Goal: Navigation & Orientation: Find specific page/section

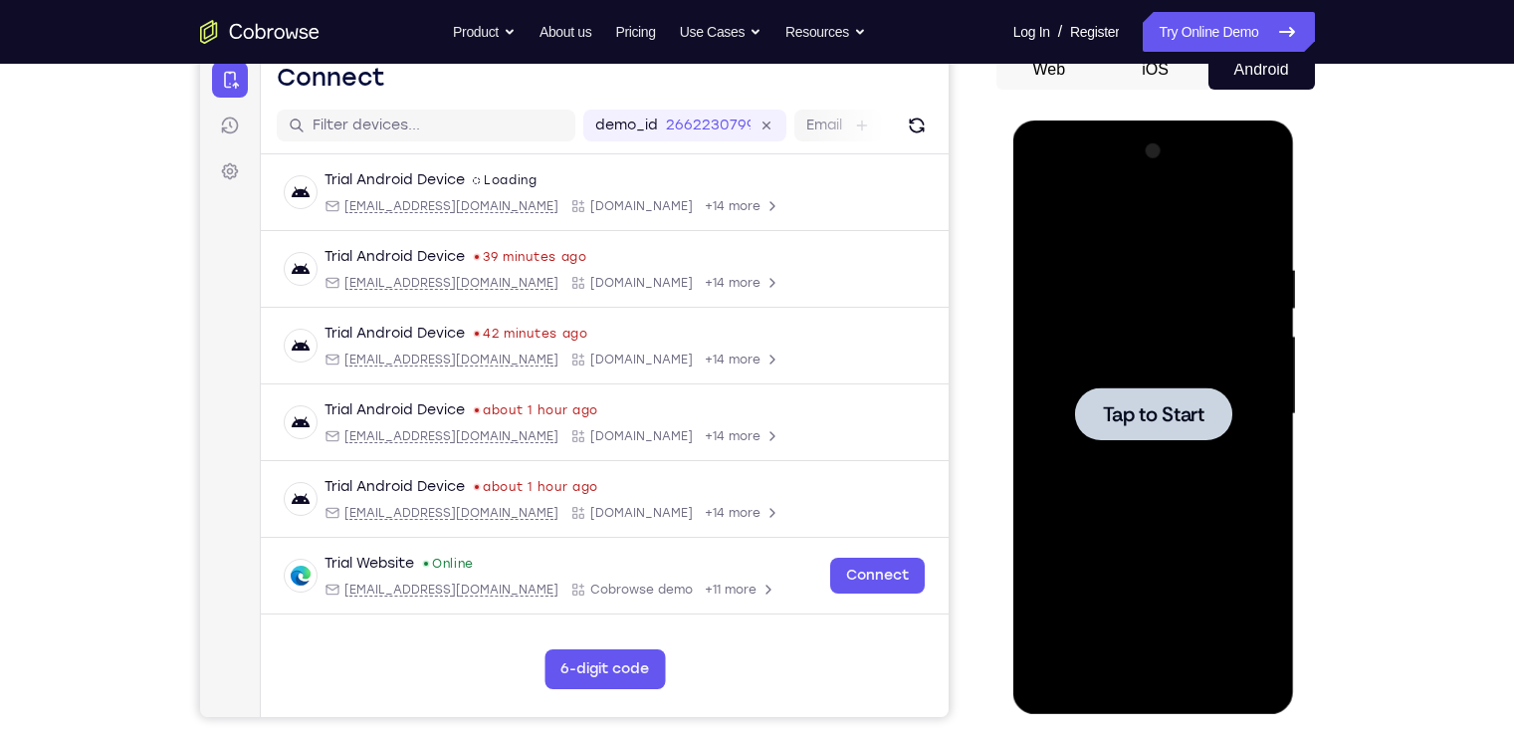
scroll to position [209, 0]
click at [1059, 406] on div at bounding box center [1153, 413] width 251 height 557
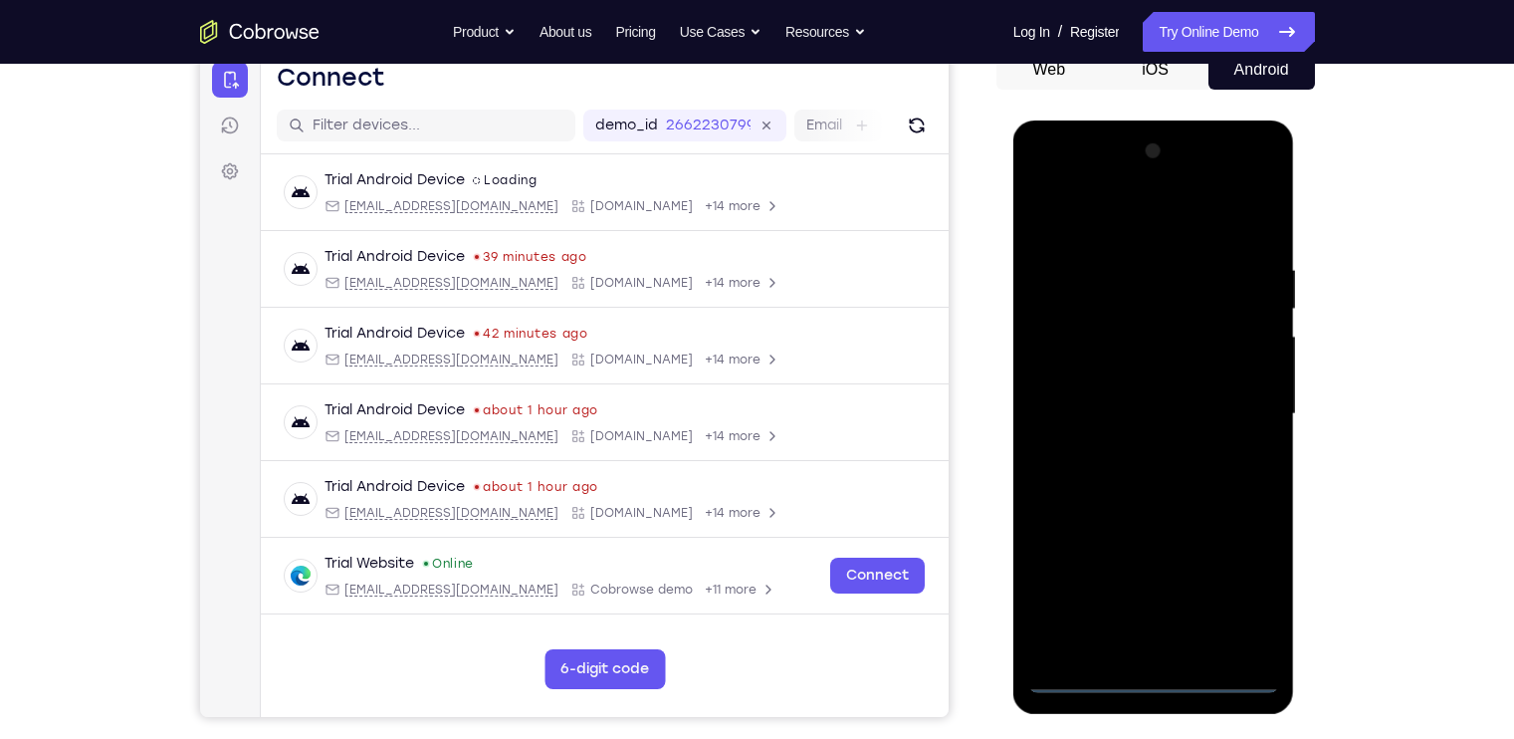
click at [1162, 674] on div at bounding box center [1153, 413] width 251 height 557
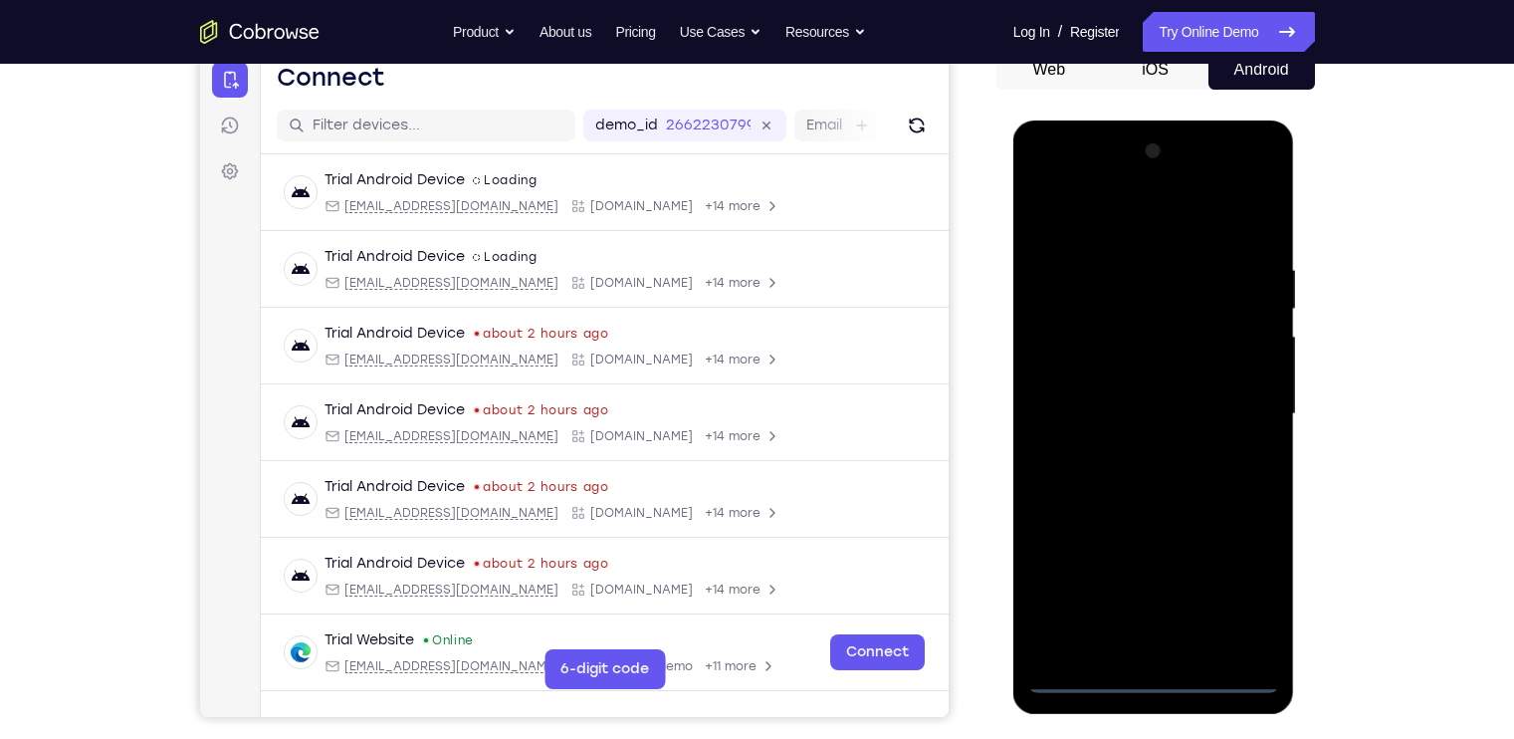
click at [1242, 594] on div at bounding box center [1153, 413] width 251 height 557
click at [1142, 204] on div at bounding box center [1153, 413] width 251 height 557
click at [1244, 401] on div at bounding box center [1153, 413] width 251 height 557
click at [1235, 407] on div at bounding box center [1153, 413] width 251 height 557
click at [1136, 448] on div at bounding box center [1153, 413] width 251 height 557
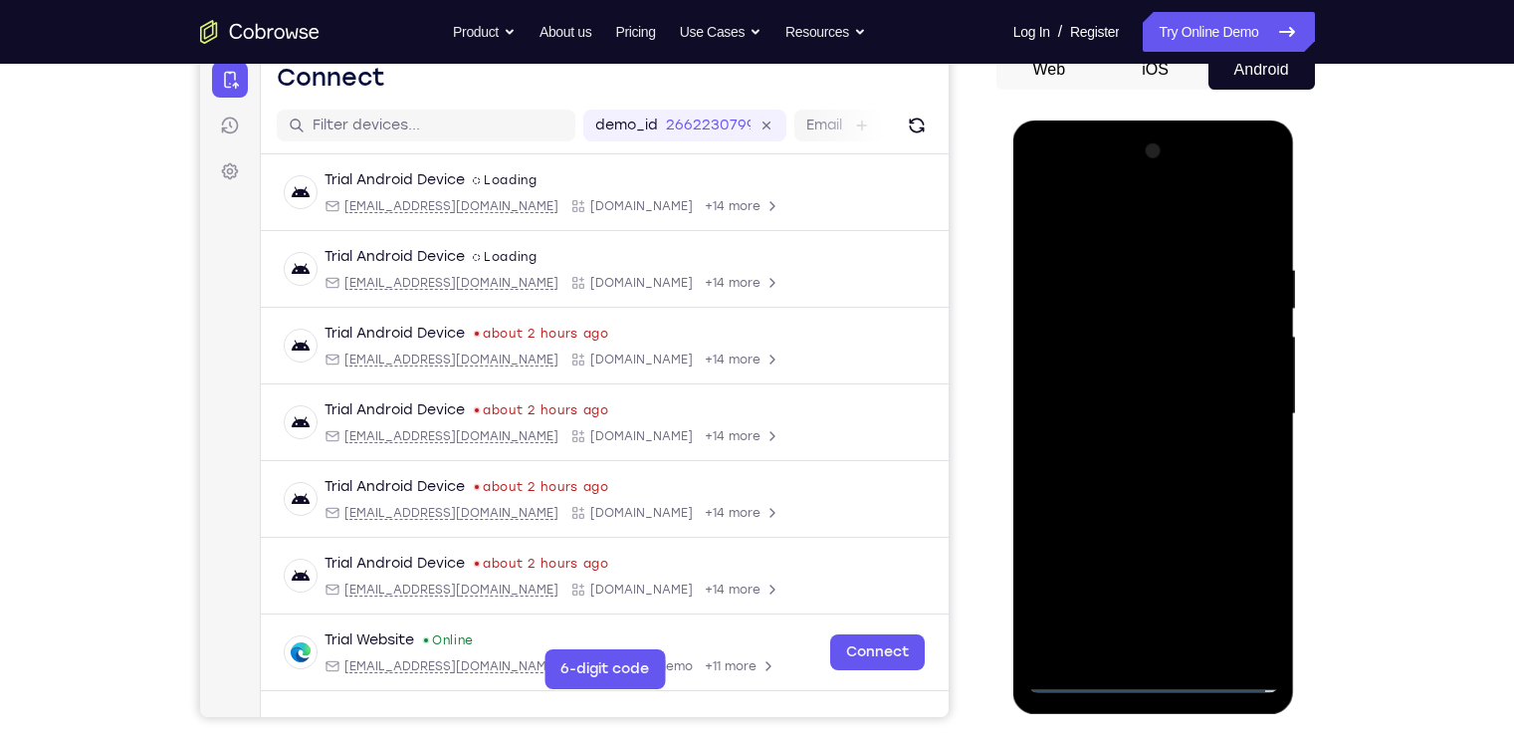
click at [1137, 393] on div at bounding box center [1153, 413] width 251 height 557
click at [1138, 376] on div at bounding box center [1153, 413] width 251 height 557
click at [1151, 404] on div at bounding box center [1153, 413] width 251 height 557
click at [1207, 489] on div at bounding box center [1153, 413] width 251 height 557
click at [1171, 489] on div at bounding box center [1153, 413] width 251 height 557
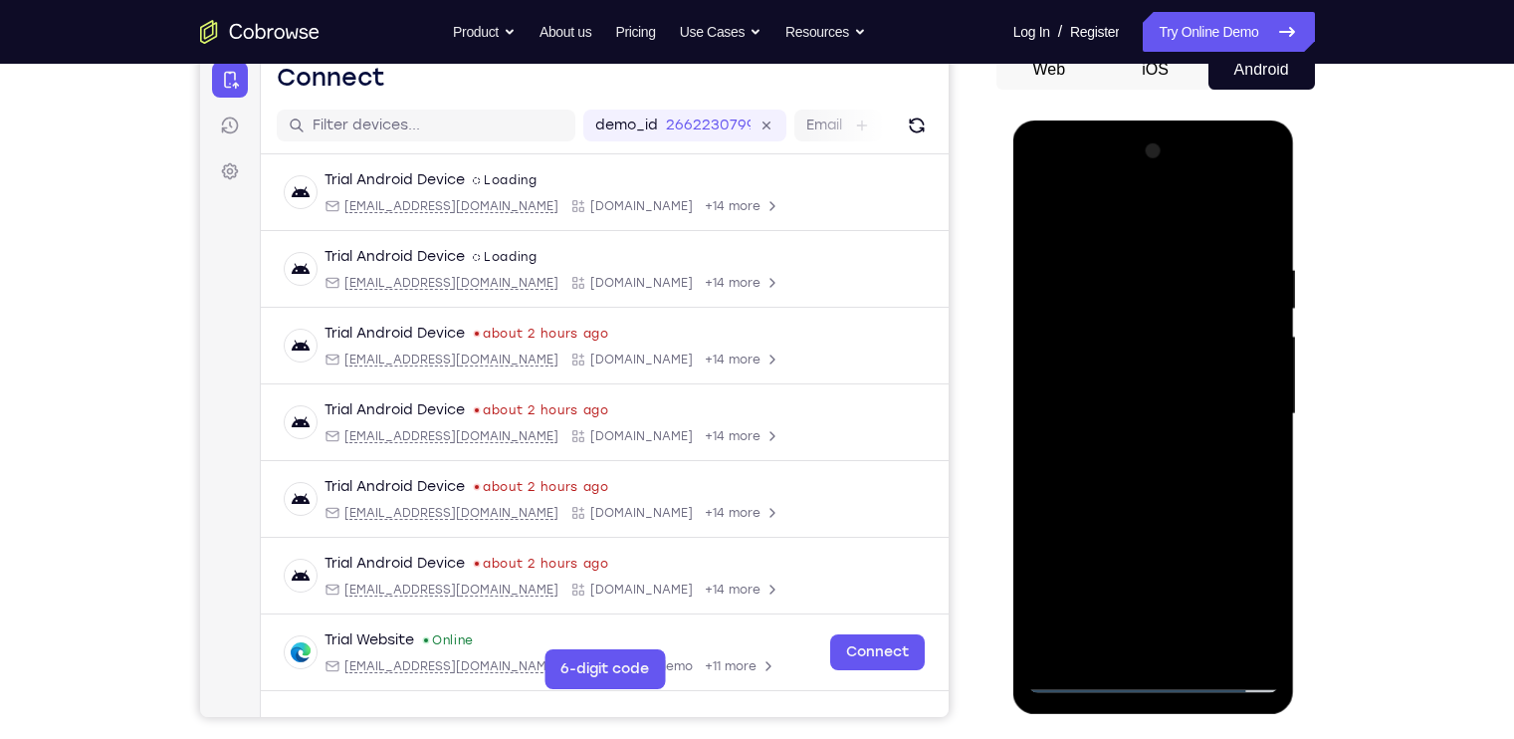
click at [1207, 644] on div at bounding box center [1153, 413] width 251 height 557
click at [1160, 518] on div at bounding box center [1153, 413] width 251 height 557
click at [1073, 675] on div at bounding box center [1153, 413] width 251 height 557
click at [1259, 208] on div at bounding box center [1153, 413] width 251 height 557
click at [1257, 238] on div at bounding box center [1153, 413] width 251 height 557
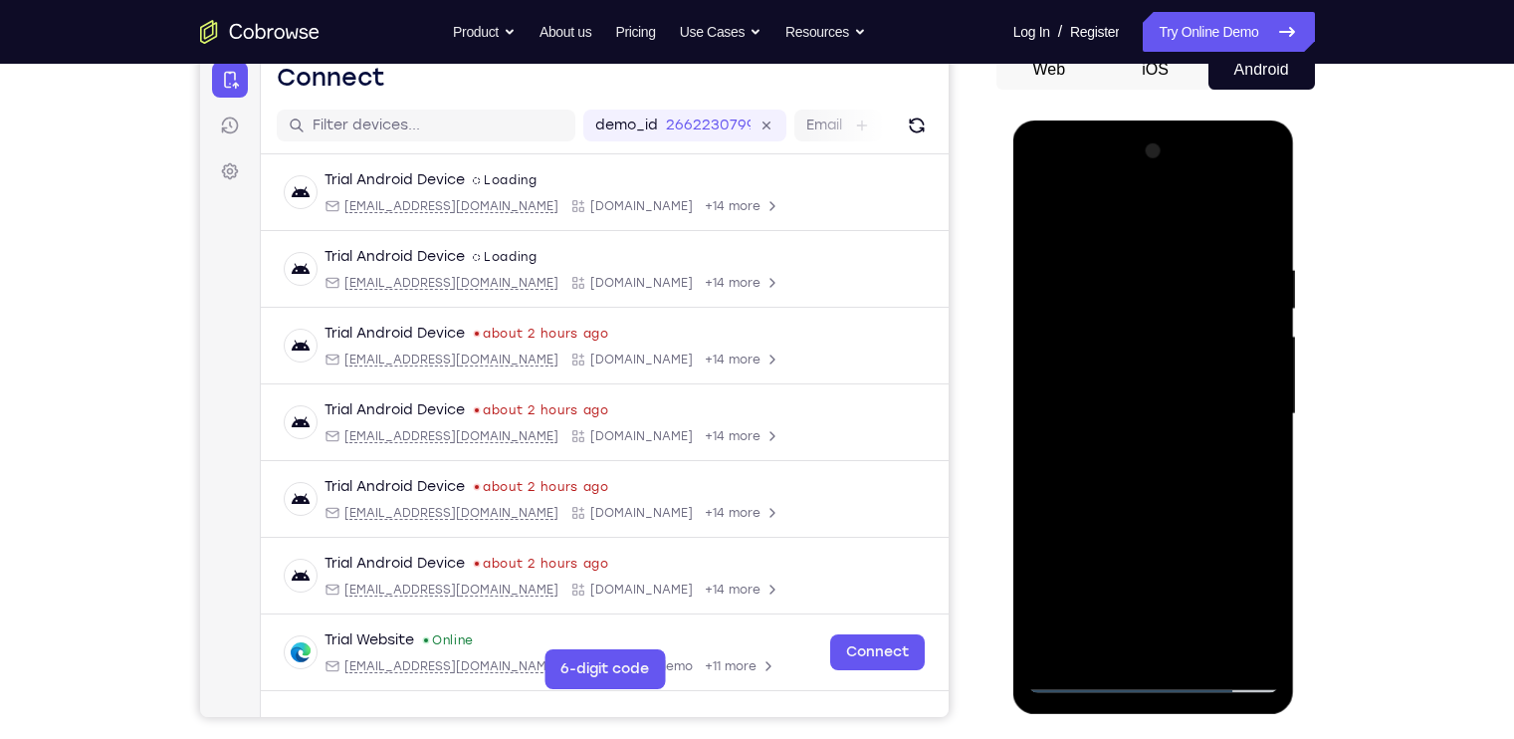
drag, startPoint x: 1123, startPoint y: 461, endPoint x: 1086, endPoint y: 319, distance: 147.0
click at [1086, 319] on div at bounding box center [1153, 413] width 251 height 557
drag, startPoint x: 1092, startPoint y: 471, endPoint x: 1079, endPoint y: 403, distance: 68.9
click at [1079, 403] on div at bounding box center [1153, 413] width 251 height 557
drag, startPoint x: 1084, startPoint y: 496, endPoint x: 1090, endPoint y: 377, distance: 118.6
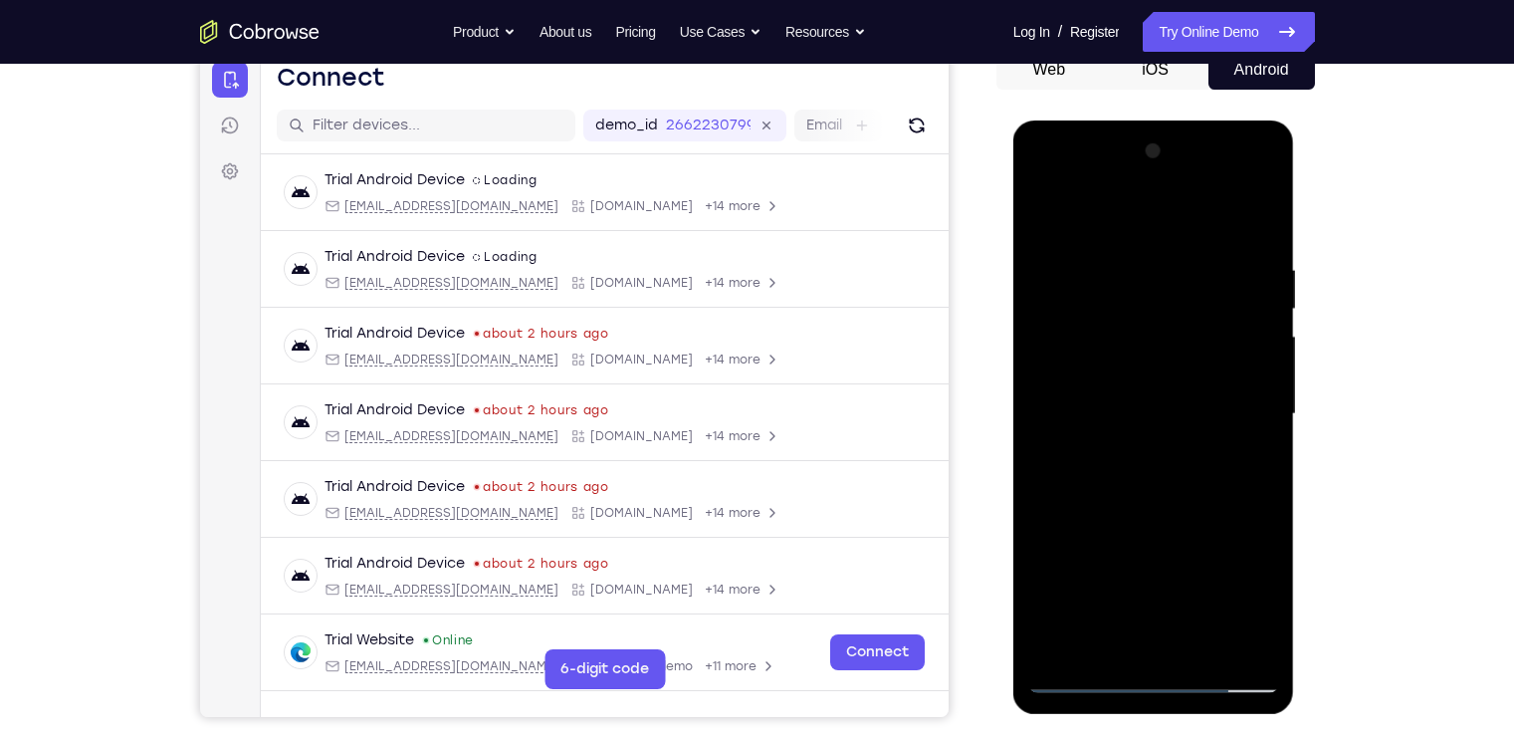
click at [1090, 377] on div at bounding box center [1153, 413] width 251 height 557
drag, startPoint x: 1146, startPoint y: 520, endPoint x: 1182, endPoint y: 296, distance: 227.0
click at [1182, 296] on div at bounding box center [1153, 413] width 251 height 557
click at [1103, 505] on div at bounding box center [1153, 413] width 251 height 557
drag, startPoint x: 1088, startPoint y: 390, endPoint x: 1079, endPoint y: 509, distance: 118.8
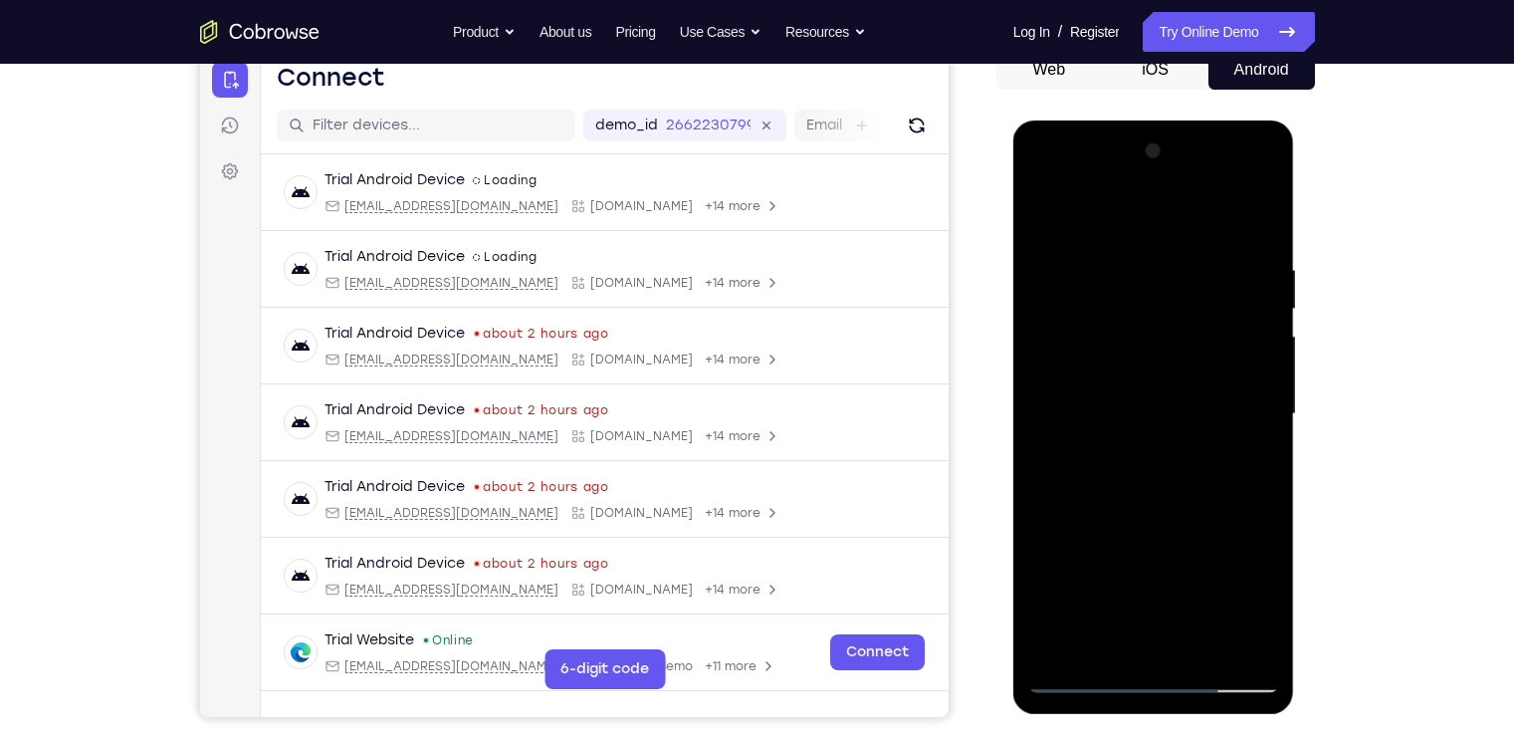
click at [1079, 509] on div at bounding box center [1153, 413] width 251 height 557
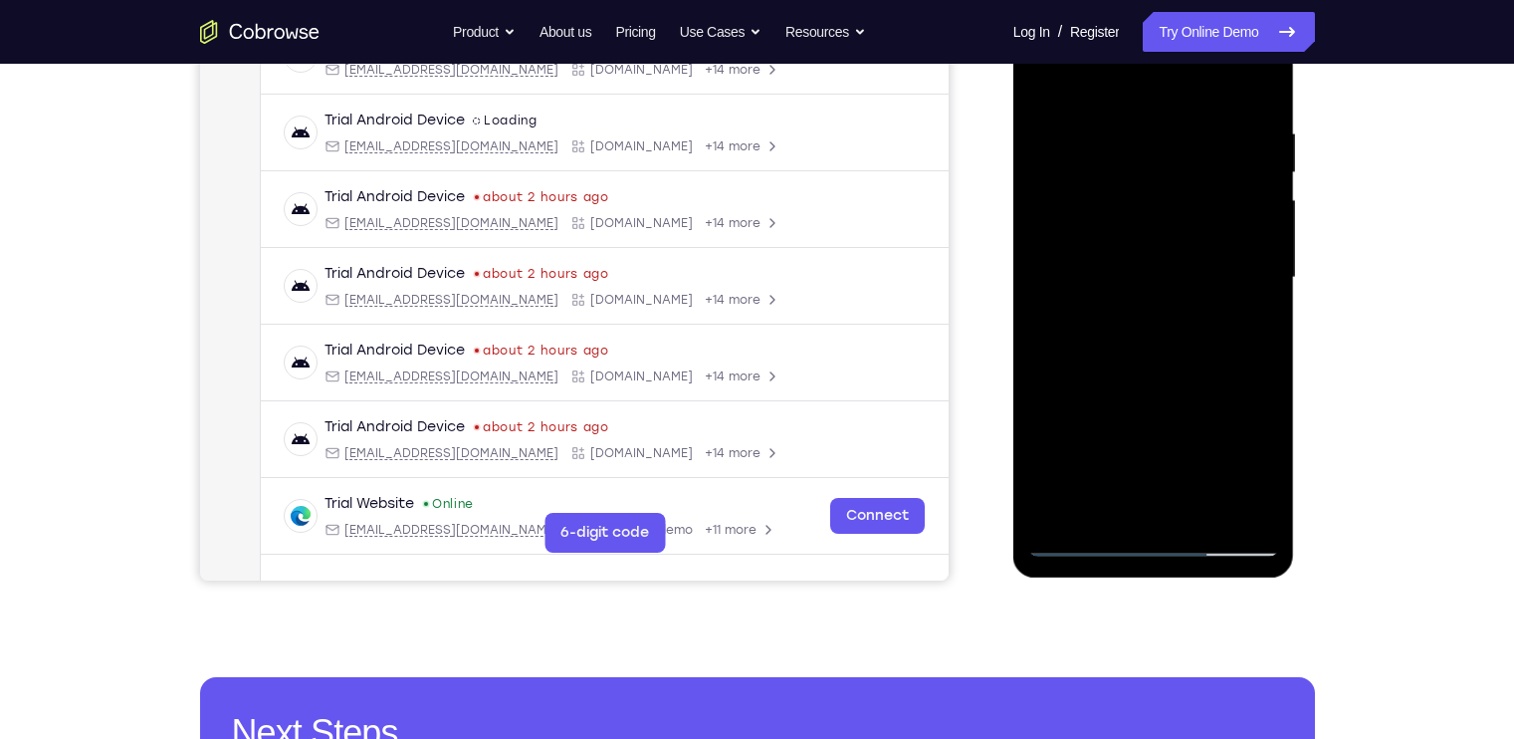
scroll to position [348, 0]
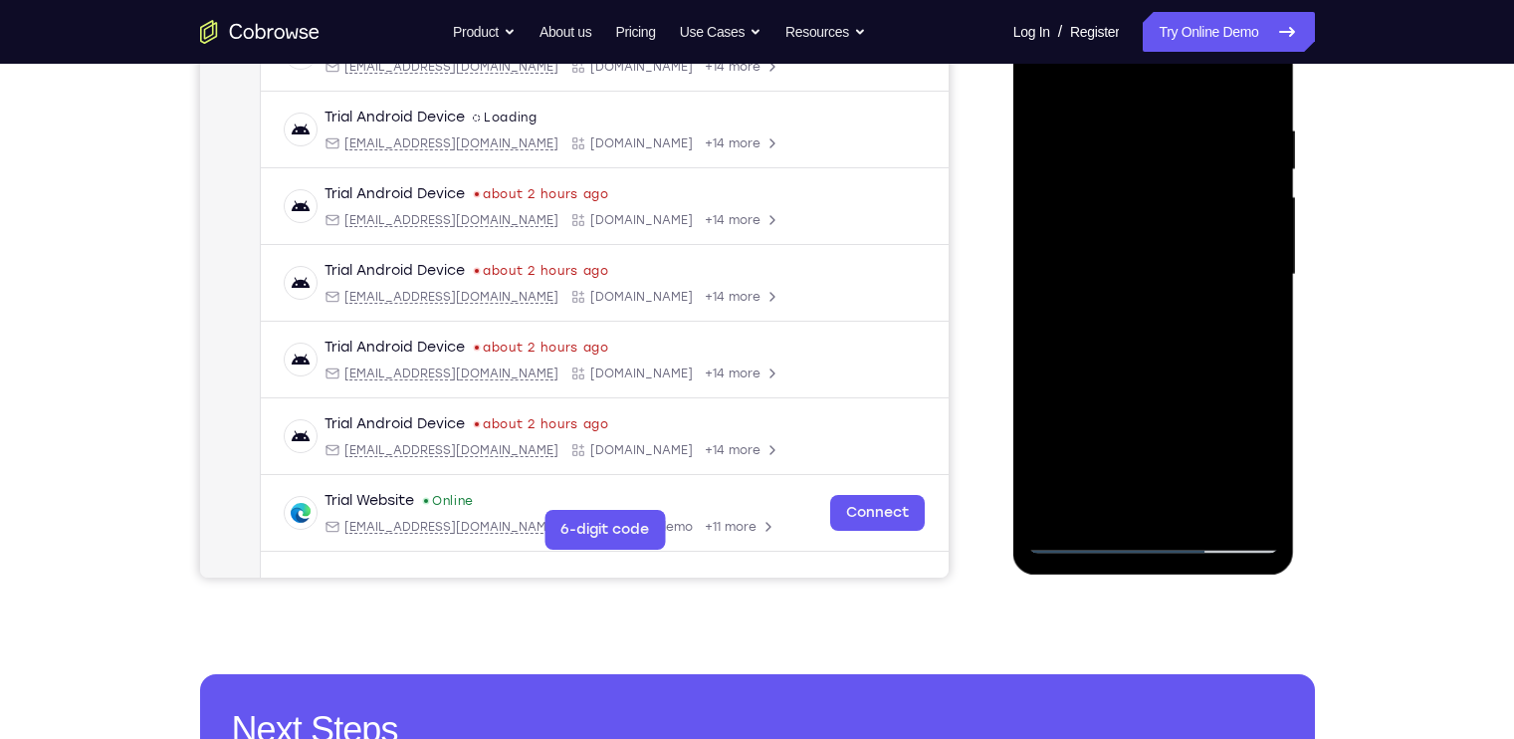
click at [1043, 521] on div at bounding box center [1153, 274] width 251 height 557
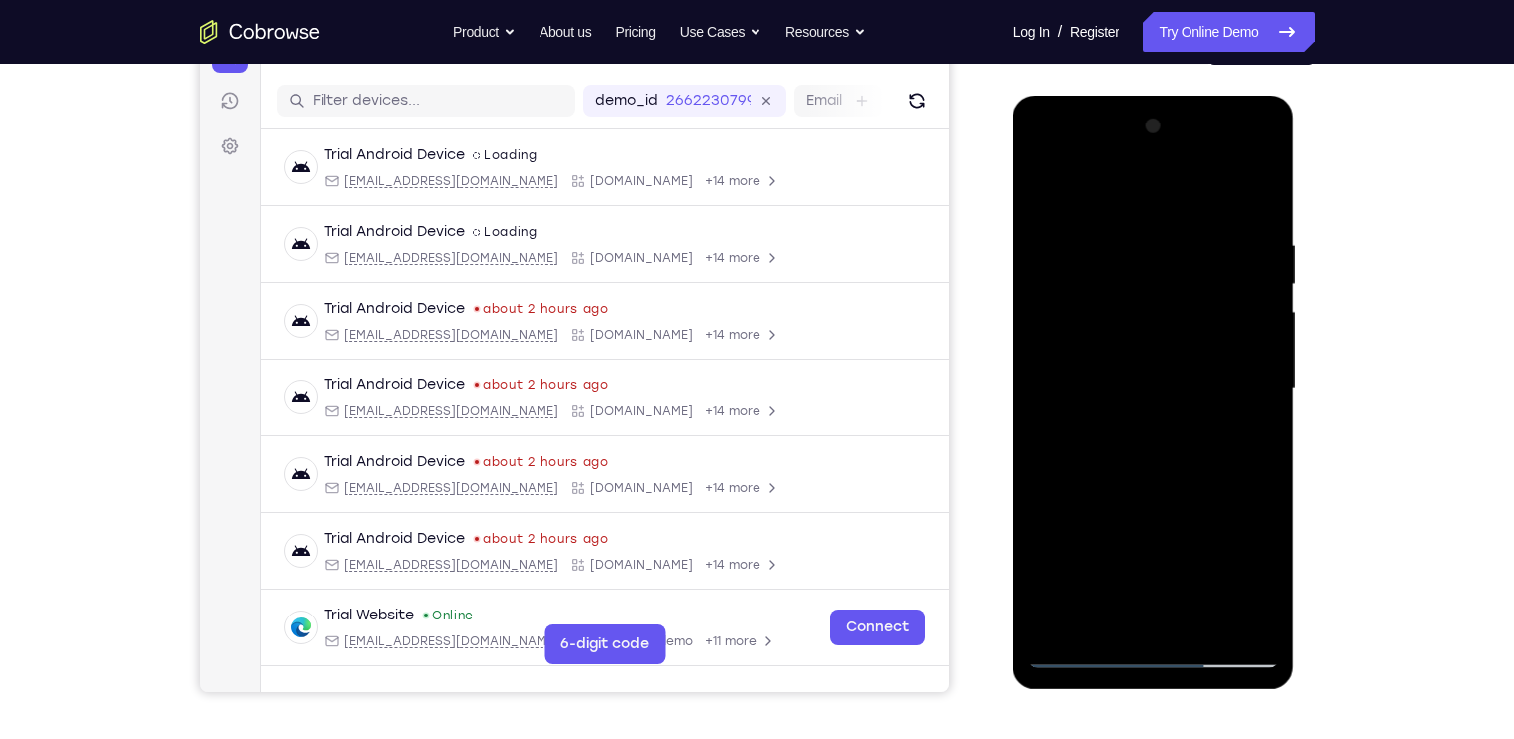
scroll to position [223, 0]
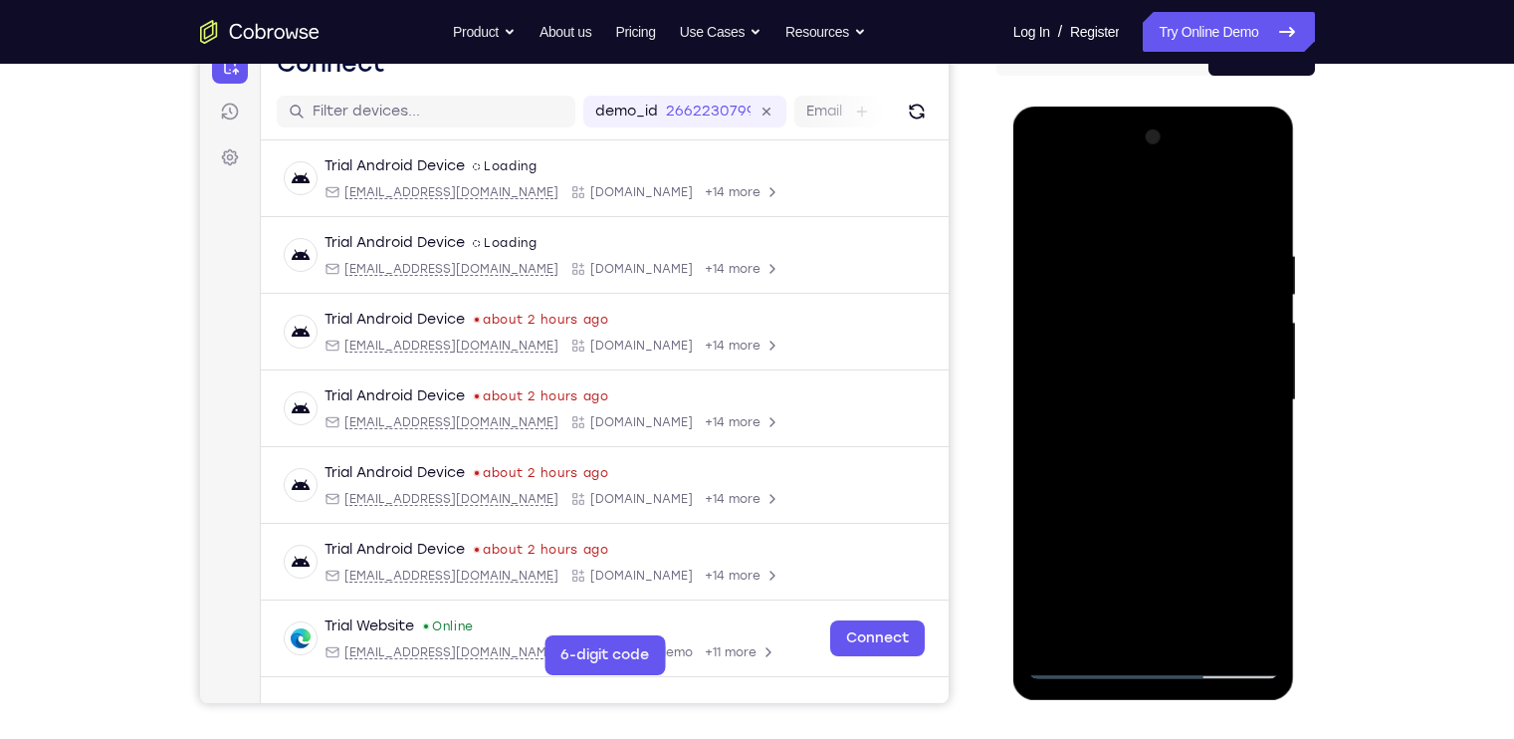
click at [1063, 628] on div at bounding box center [1153, 399] width 251 height 557
click at [1245, 625] on div at bounding box center [1153, 399] width 251 height 557
drag, startPoint x: 1135, startPoint y: 563, endPoint x: 1119, endPoint y: 375, distance: 188.8
click at [1119, 375] on div at bounding box center [1153, 399] width 251 height 557
drag, startPoint x: 1155, startPoint y: 488, endPoint x: 1170, endPoint y: 364, distance: 124.3
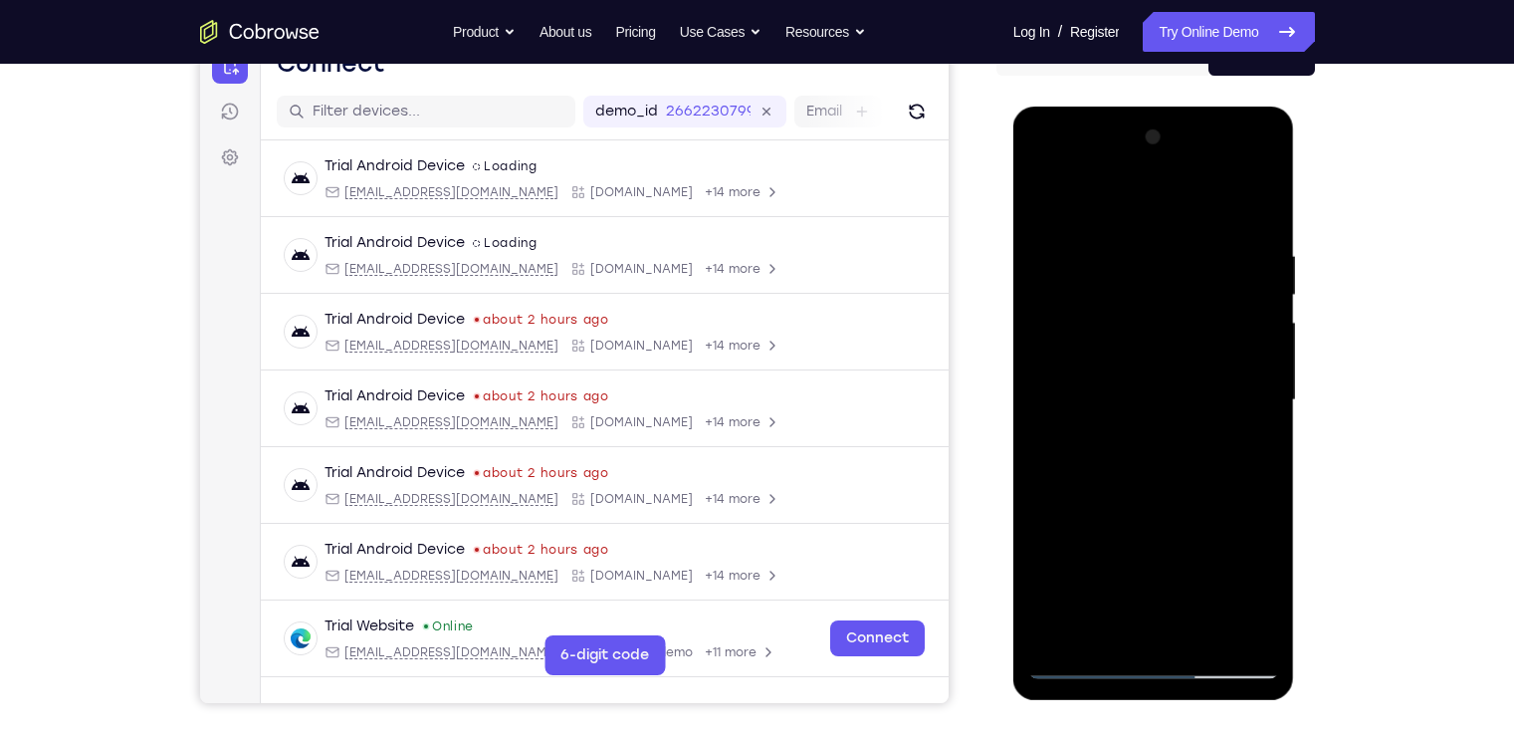
click at [1170, 364] on div at bounding box center [1153, 399] width 251 height 557
drag, startPoint x: 1205, startPoint y: 442, endPoint x: 1213, endPoint y: 576, distance: 134.6
click at [1213, 576] on div at bounding box center [1153, 399] width 251 height 557
click at [1056, 632] on div at bounding box center [1153, 399] width 251 height 557
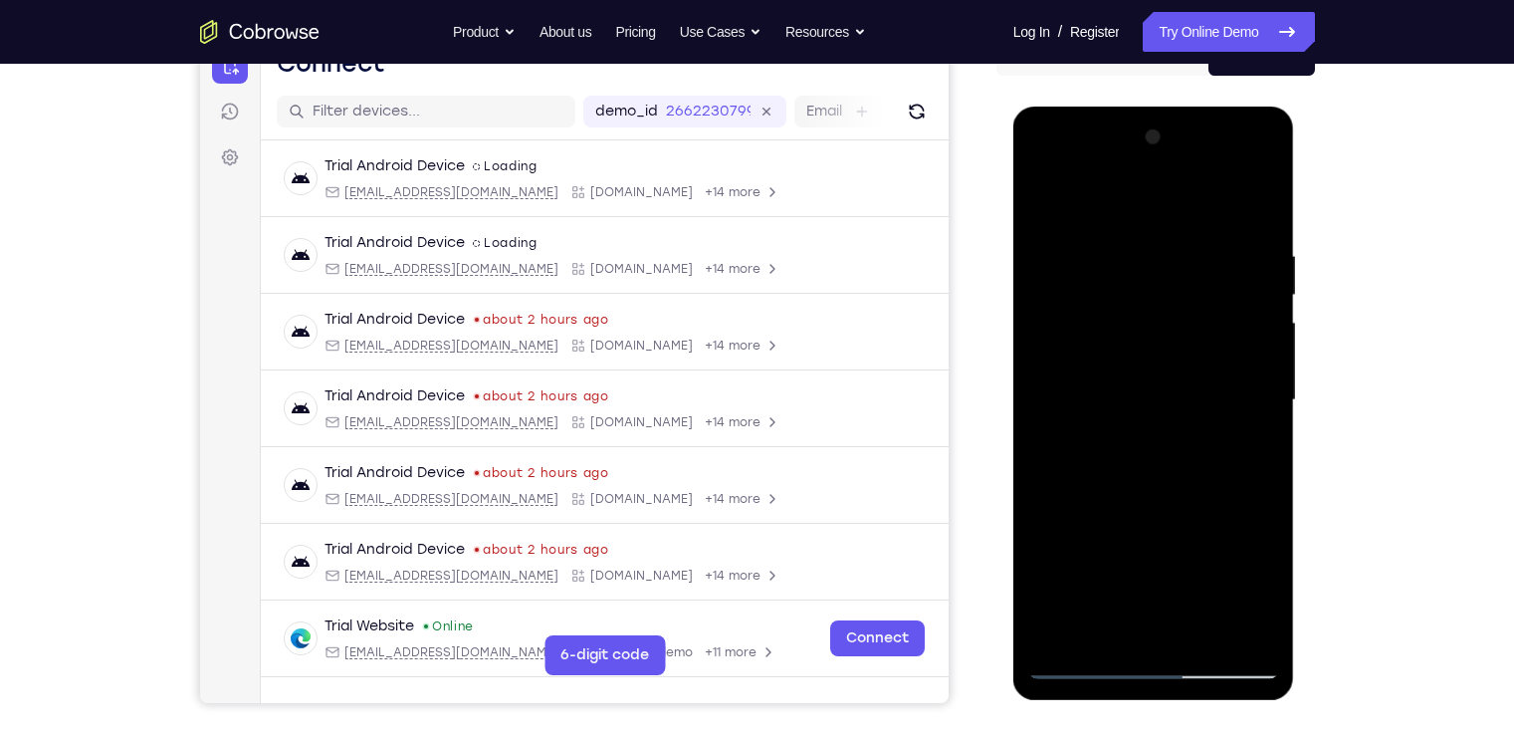
click at [1245, 633] on div at bounding box center [1153, 399] width 251 height 557
click at [1161, 628] on div at bounding box center [1153, 399] width 251 height 557
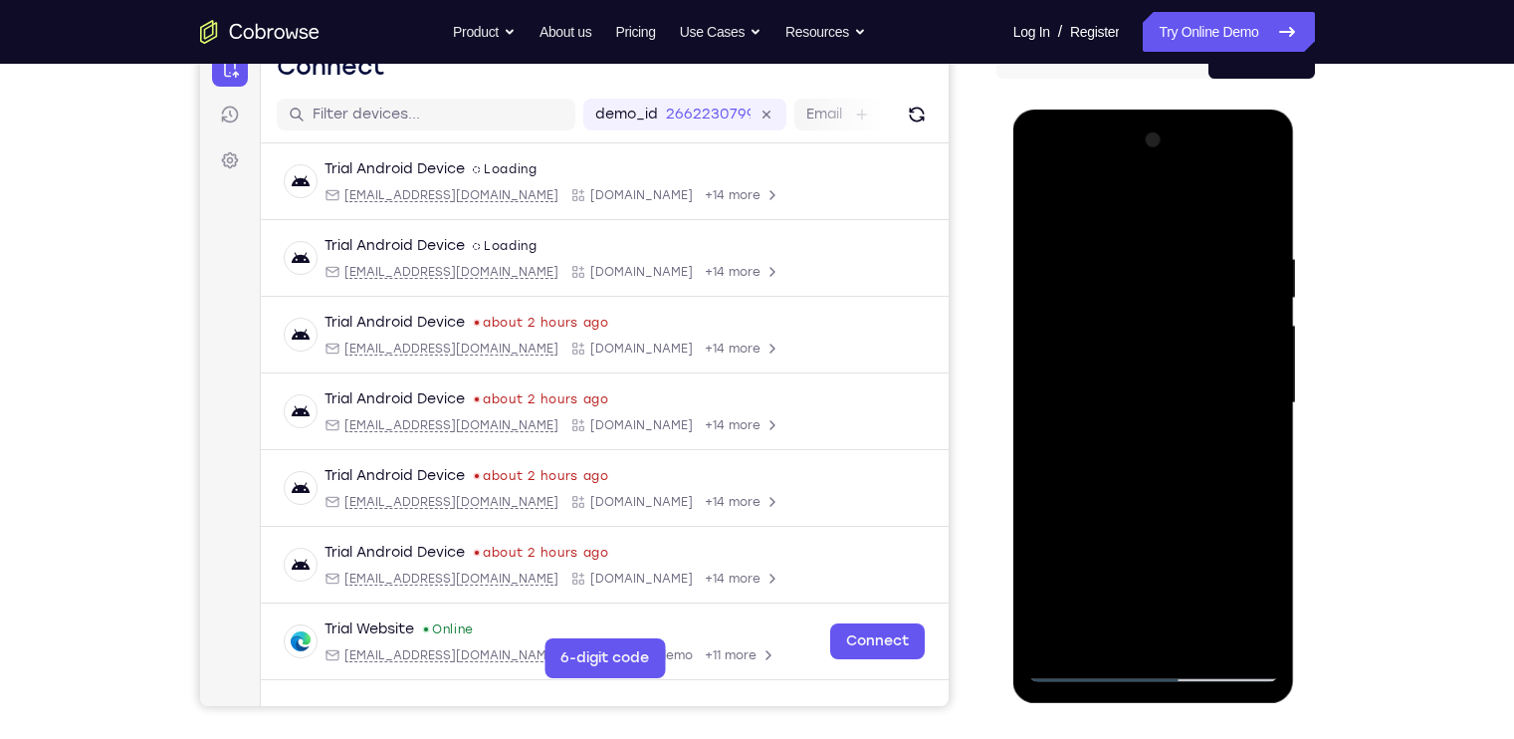
scroll to position [179, 0]
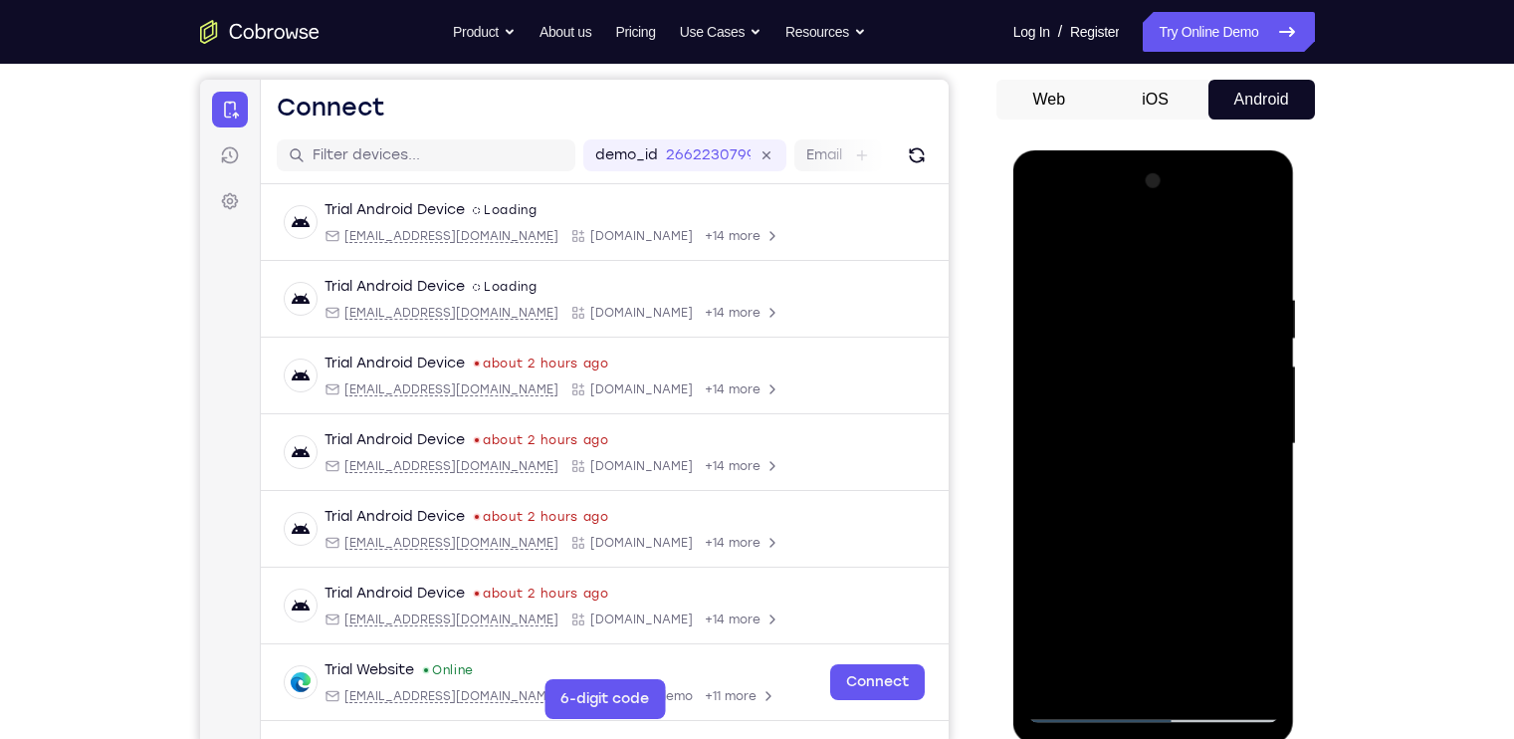
click at [1266, 574] on div at bounding box center [1153, 443] width 251 height 557
click at [1149, 342] on div at bounding box center [1153, 443] width 251 height 557
click at [1146, 660] on div at bounding box center [1153, 443] width 251 height 557
drag, startPoint x: 1130, startPoint y: 535, endPoint x: 1137, endPoint y: 350, distance: 185.3
click at [1137, 350] on div at bounding box center [1153, 443] width 251 height 557
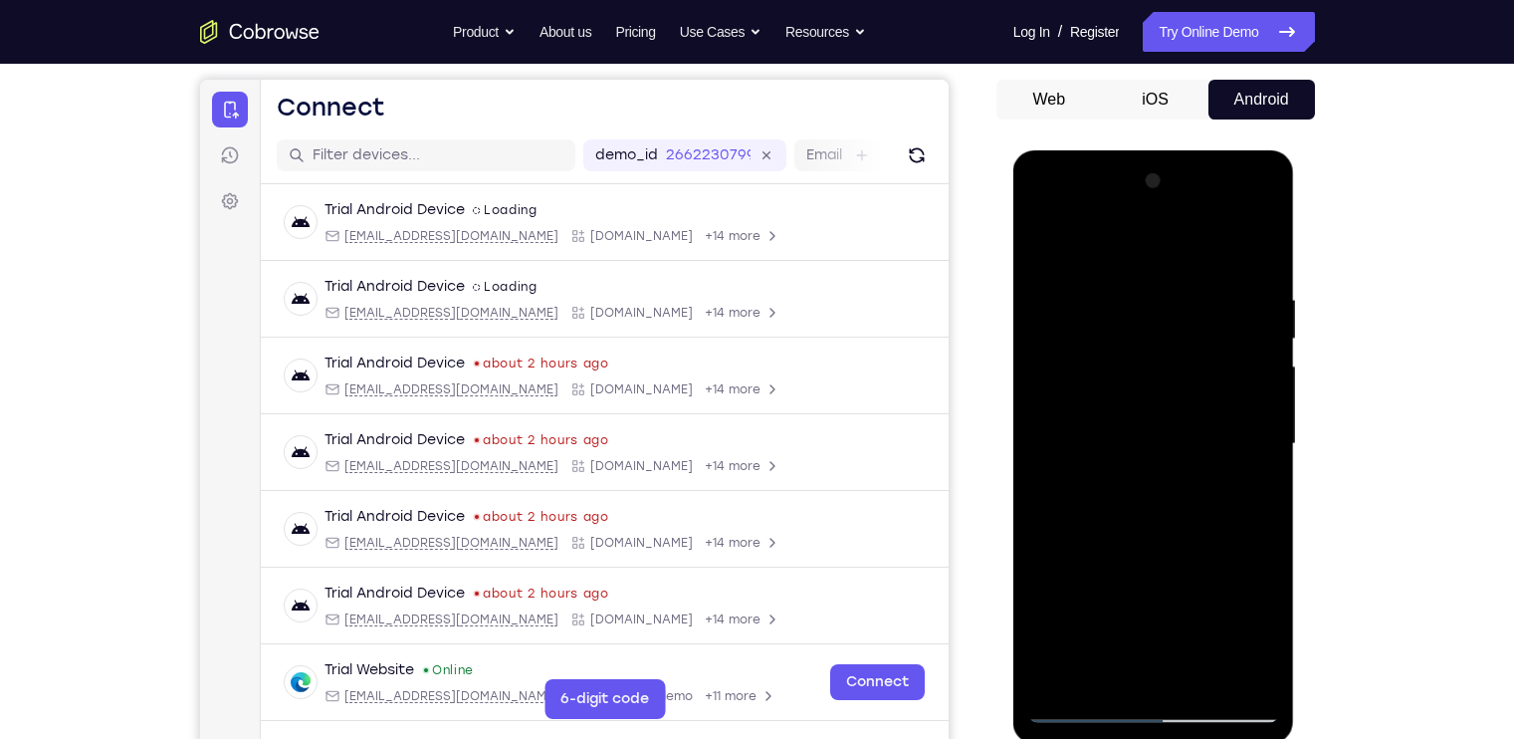
drag, startPoint x: 1182, startPoint y: 442, endPoint x: 1174, endPoint y: 336, distance: 105.8
click at [1174, 336] on div at bounding box center [1153, 443] width 251 height 557
drag, startPoint x: 1208, startPoint y: 573, endPoint x: 1192, endPoint y: 394, distance: 179.9
click at [1192, 394] on div at bounding box center [1153, 443] width 251 height 557
drag, startPoint x: 1202, startPoint y: 556, endPoint x: 1166, endPoint y: 316, distance: 243.7
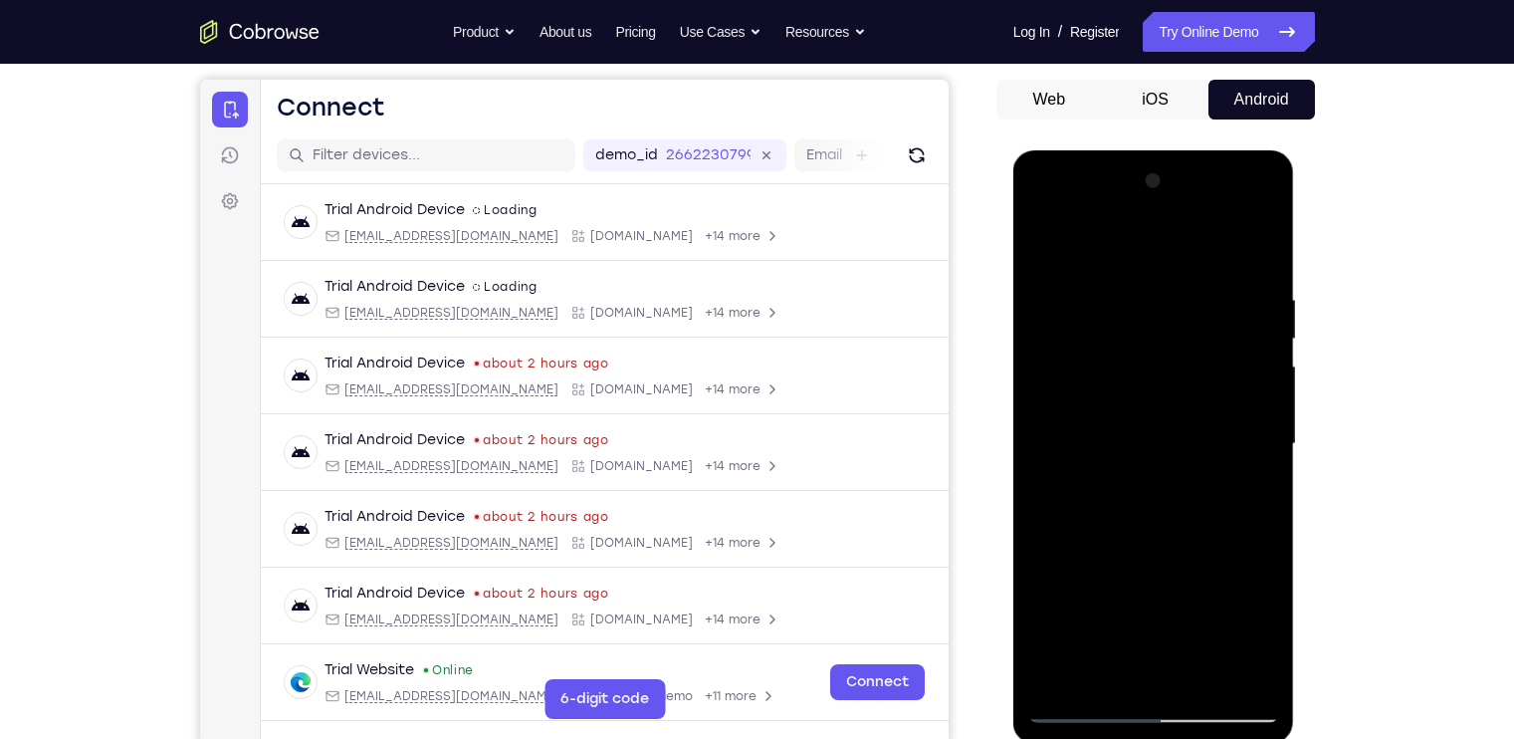
click at [1166, 316] on div at bounding box center [1153, 443] width 251 height 557
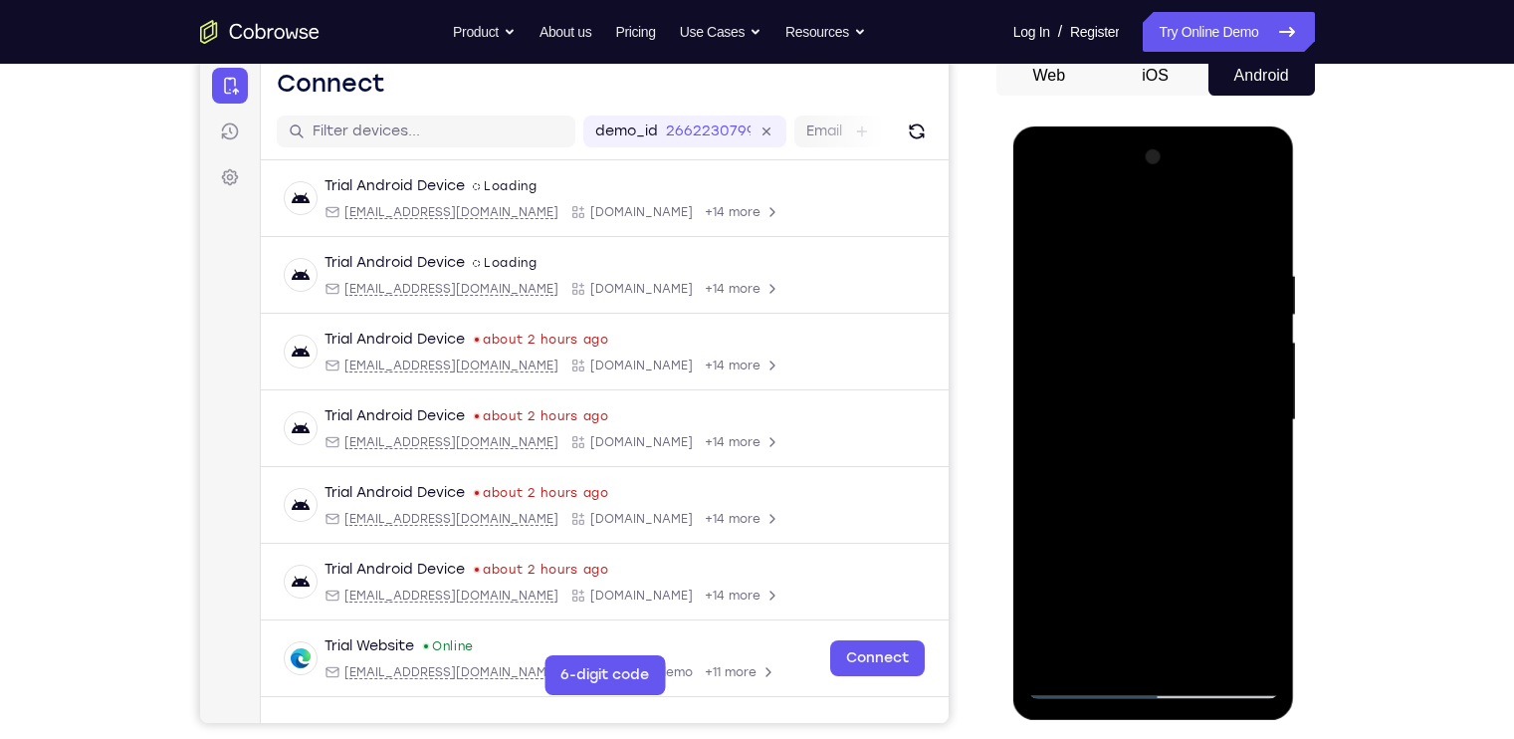
scroll to position [221, 0]
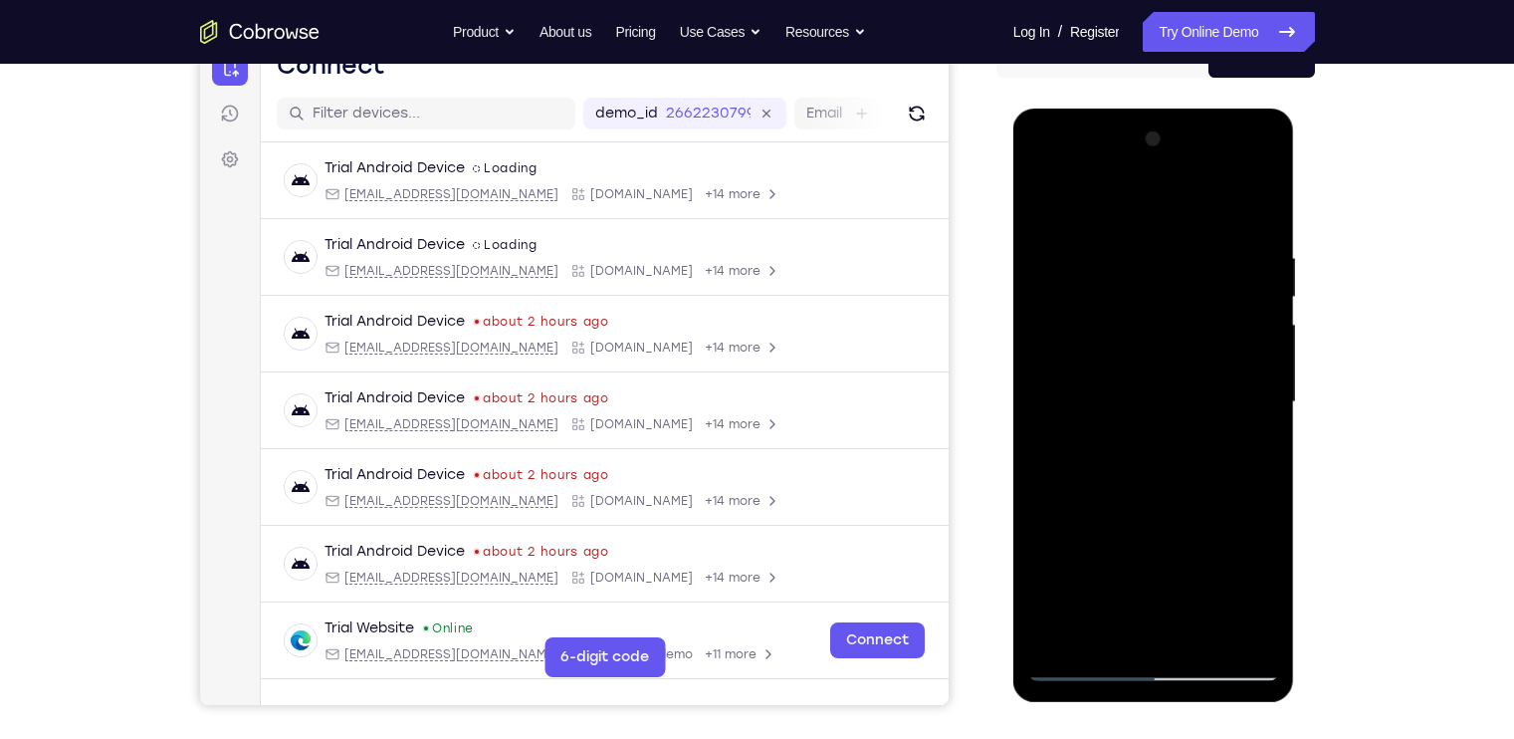
drag, startPoint x: 1179, startPoint y: 534, endPoint x: 1171, endPoint y: 342, distance: 192.3
click at [1171, 342] on div at bounding box center [1153, 401] width 251 height 557
drag, startPoint x: 1197, startPoint y: 479, endPoint x: 1178, endPoint y: 238, distance: 241.6
click at [1178, 238] on div at bounding box center [1153, 401] width 251 height 557
click at [1188, 529] on div at bounding box center [1153, 401] width 251 height 557
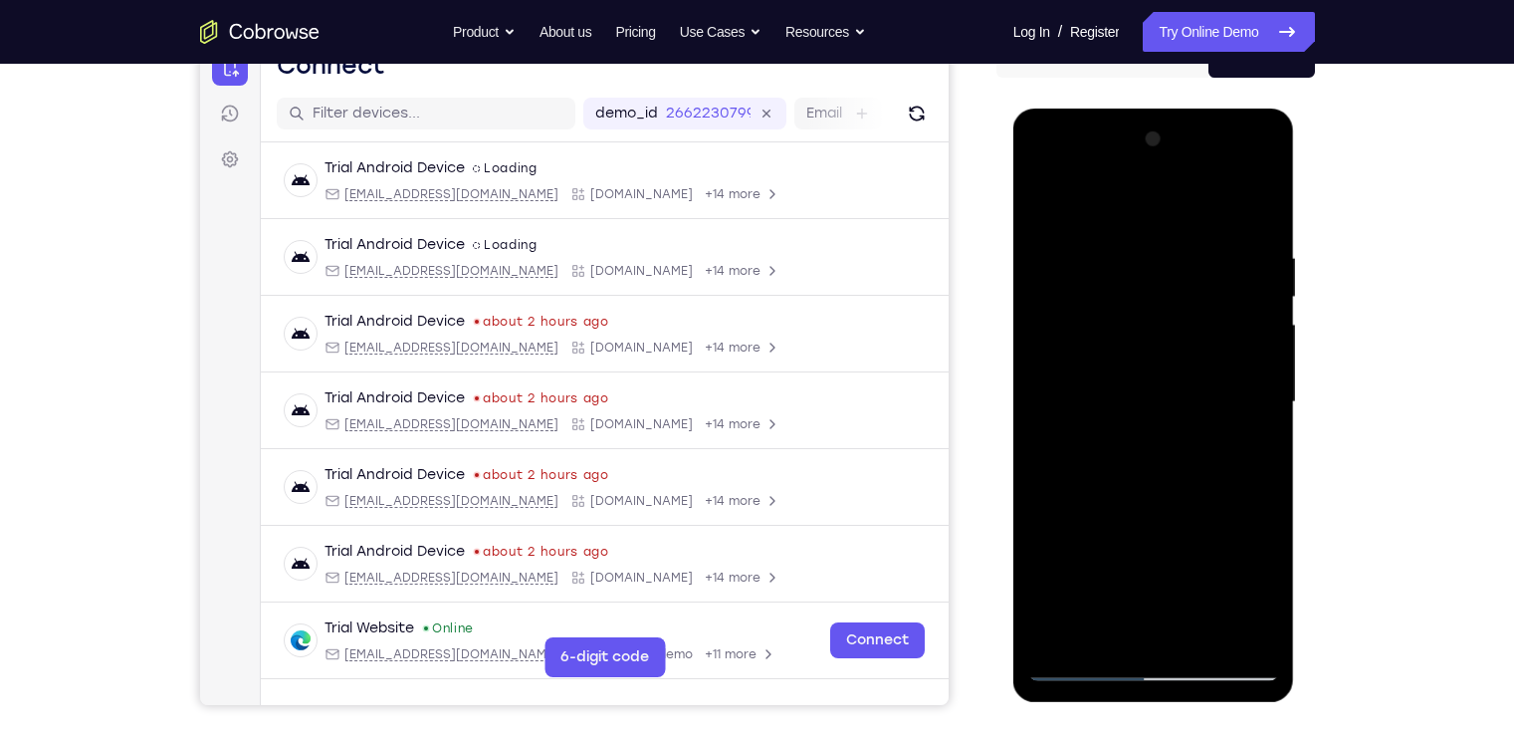
drag, startPoint x: 1195, startPoint y: 597, endPoint x: 1202, endPoint y: 376, distance: 221.1
click at [1202, 376] on div at bounding box center [1153, 401] width 251 height 557
drag, startPoint x: 1203, startPoint y: 516, endPoint x: 1215, endPoint y: 228, distance: 287.9
click at [1215, 228] on div at bounding box center [1153, 401] width 251 height 557
drag, startPoint x: 1211, startPoint y: 506, endPoint x: 1161, endPoint y: 287, distance: 224.8
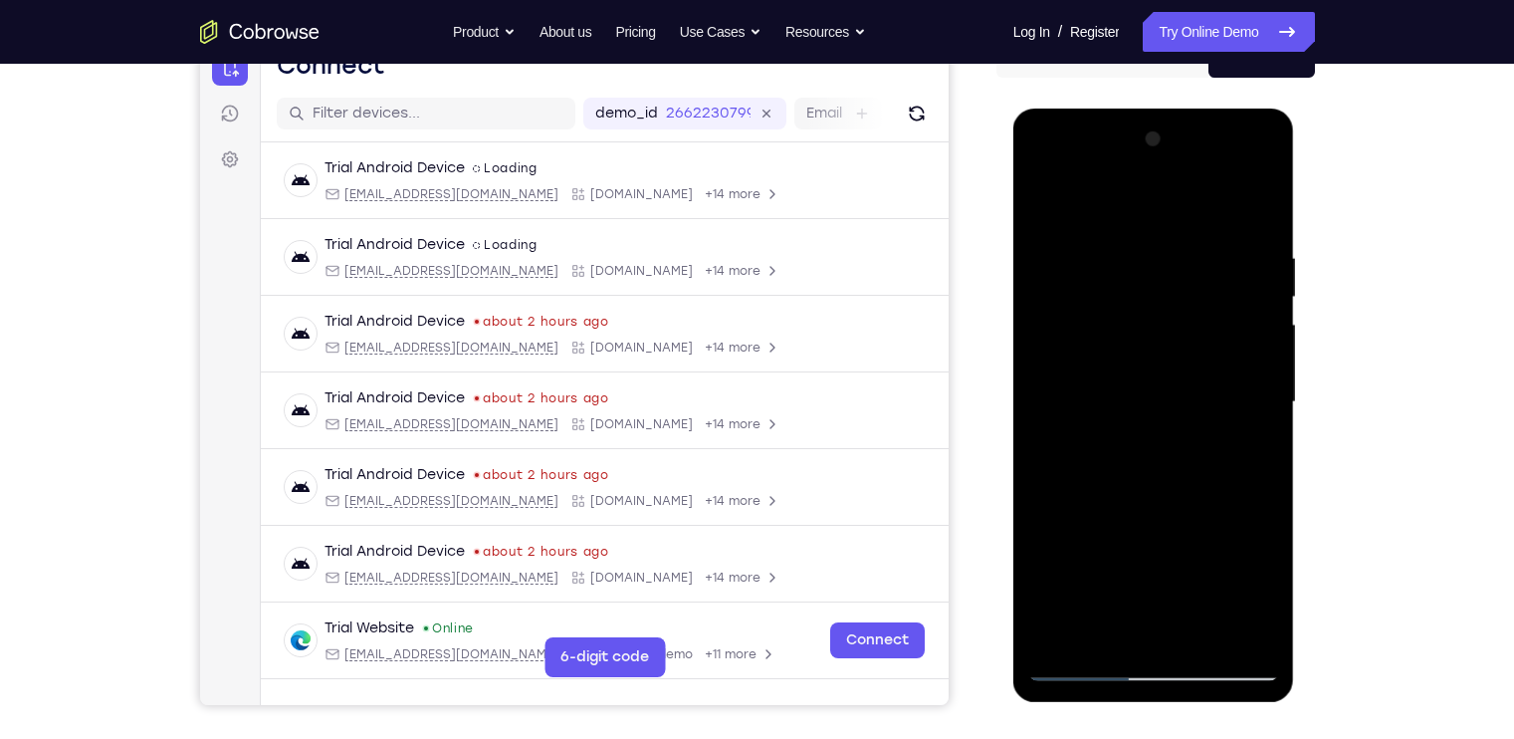
click at [1161, 287] on div at bounding box center [1153, 401] width 251 height 557
drag, startPoint x: 1166, startPoint y: 453, endPoint x: 1152, endPoint y: 142, distance: 310.9
click at [1152, 142] on div at bounding box center [1153, 401] width 251 height 557
drag, startPoint x: 1179, startPoint y: 499, endPoint x: 1152, endPoint y: 239, distance: 261.3
click at [1152, 239] on div at bounding box center [1153, 401] width 251 height 557
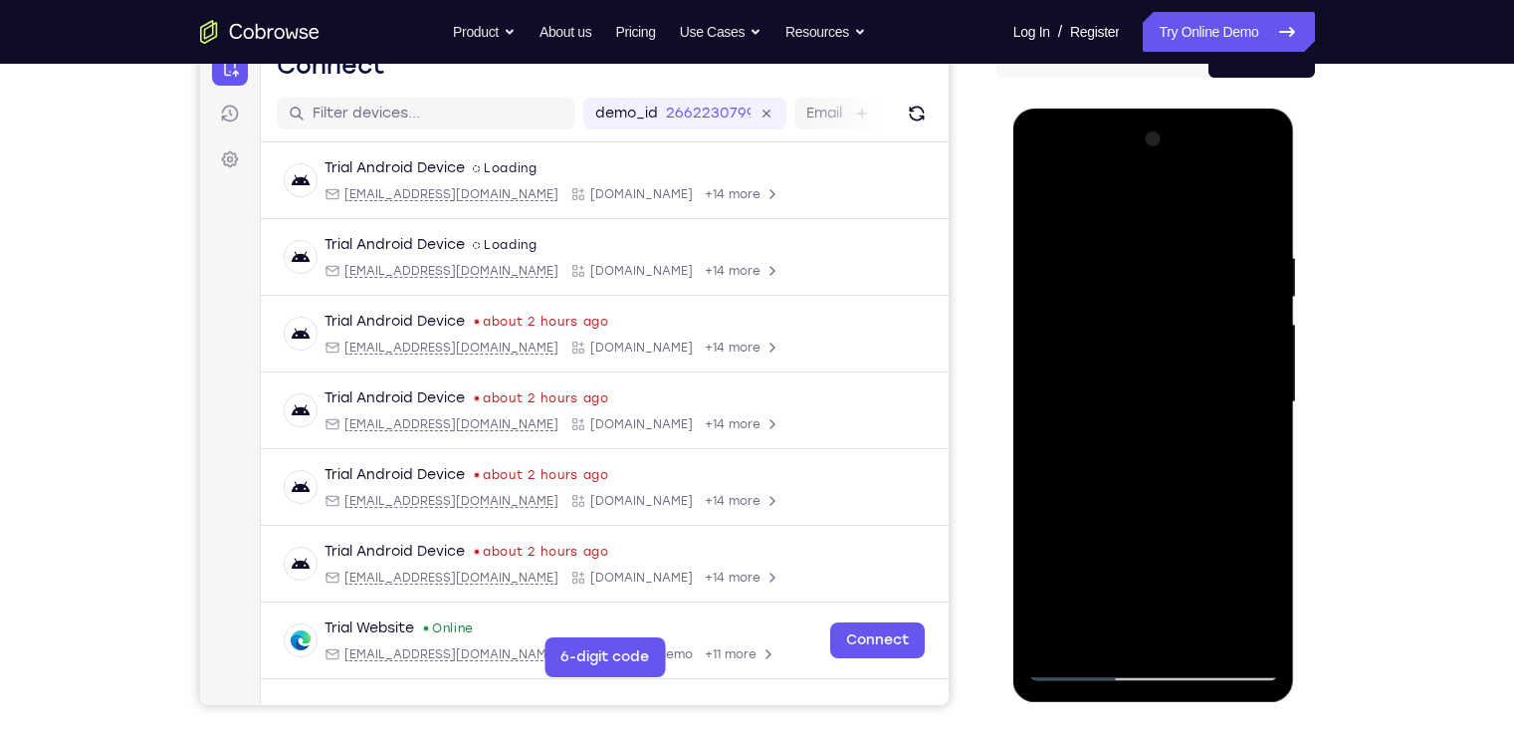
drag, startPoint x: 1195, startPoint y: 554, endPoint x: 1177, endPoint y: 296, distance: 259.4
click at [1177, 296] on div at bounding box center [1153, 401] width 251 height 557
drag, startPoint x: 1189, startPoint y: 519, endPoint x: 1186, endPoint y: 156, distance: 362.3
click at [1186, 156] on div at bounding box center [1153, 401] width 251 height 557
drag, startPoint x: 1201, startPoint y: 456, endPoint x: 1192, endPoint y: 239, distance: 217.2
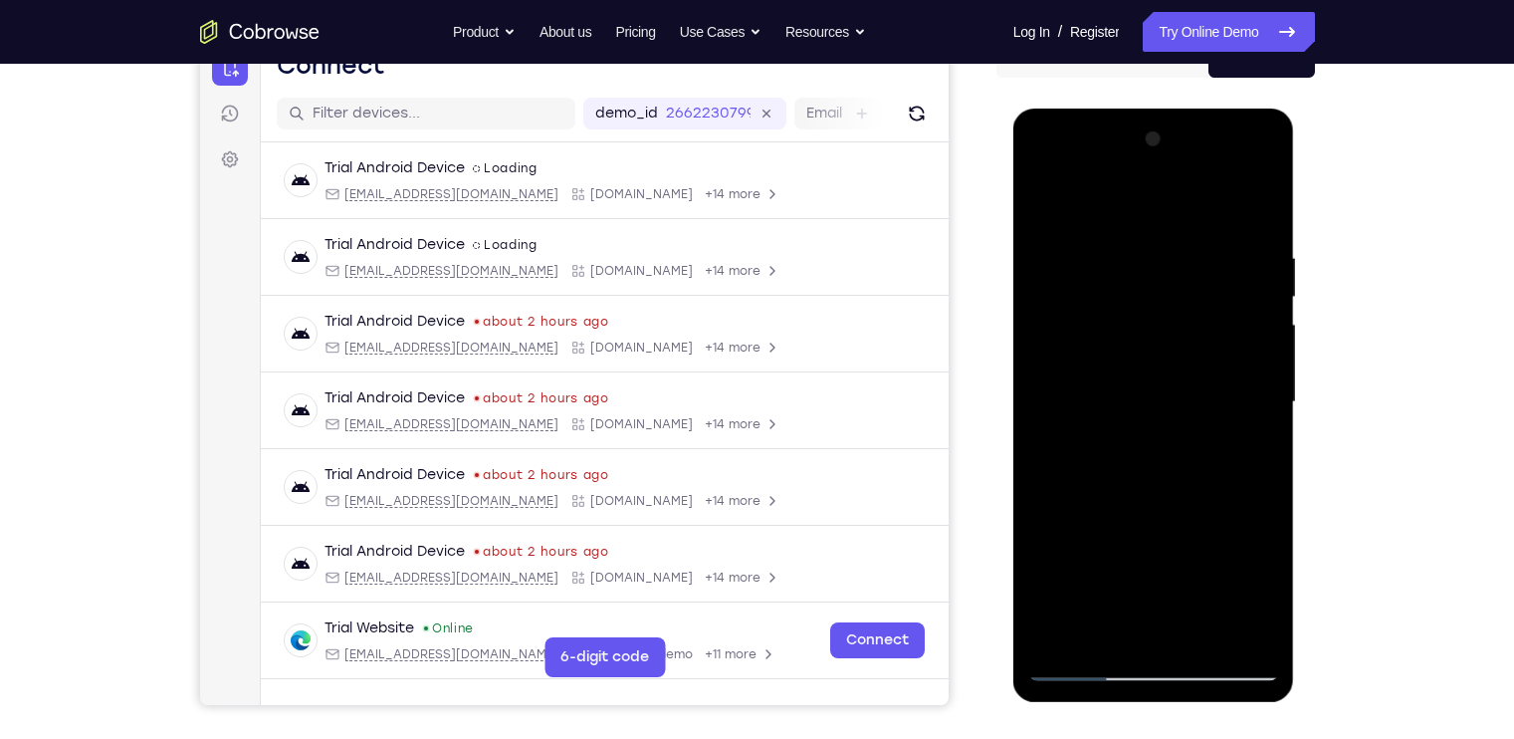
click at [1192, 239] on div at bounding box center [1153, 401] width 251 height 557
drag, startPoint x: 1209, startPoint y: 452, endPoint x: 1190, endPoint y: 200, distance: 252.5
click at [1190, 200] on div at bounding box center [1153, 401] width 251 height 557
drag, startPoint x: 1177, startPoint y: 433, endPoint x: 1182, endPoint y: 198, distance: 234.9
click at [1182, 198] on div at bounding box center [1153, 401] width 251 height 557
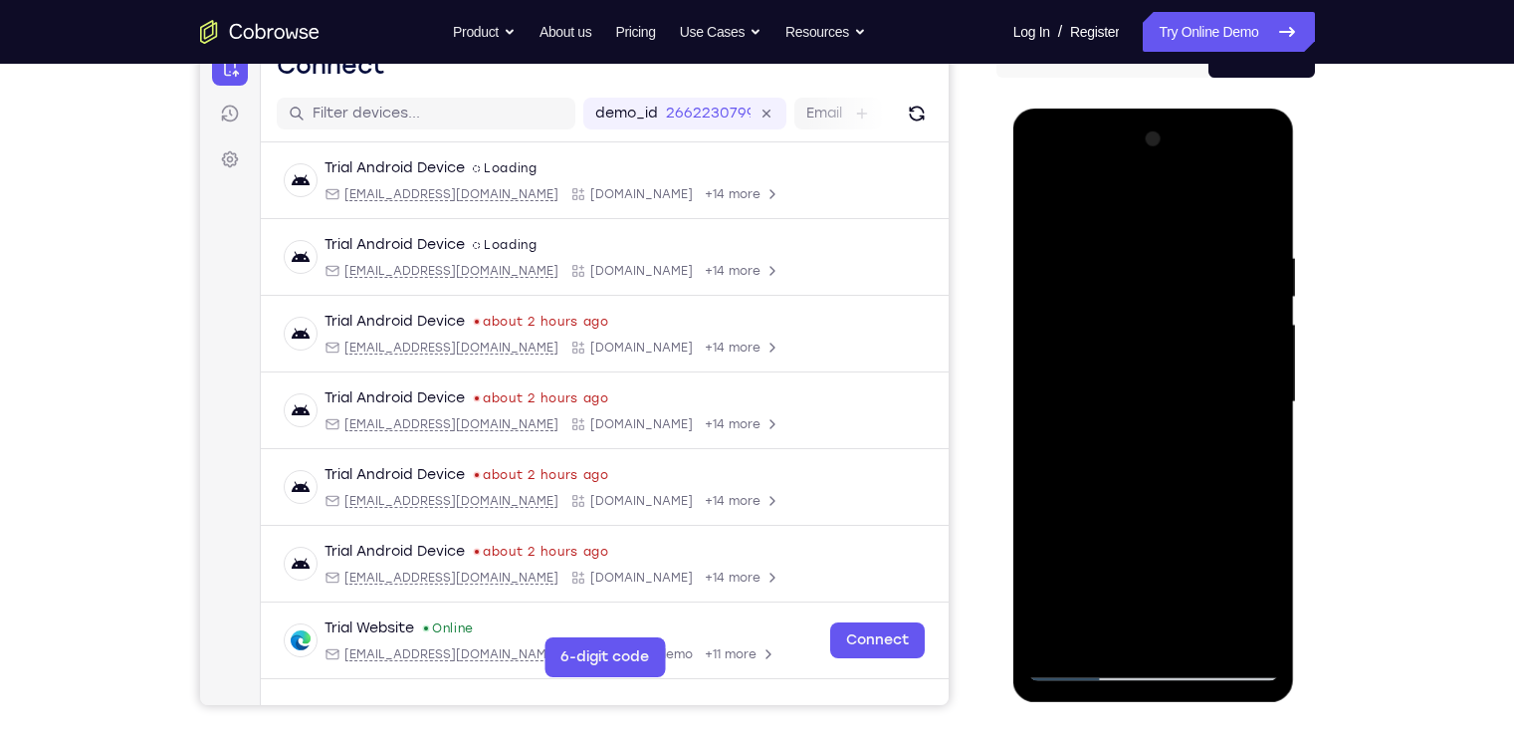
drag, startPoint x: 1168, startPoint y: 374, endPoint x: 1193, endPoint y: 160, distance: 215.6
click at [1193, 160] on div at bounding box center [1153, 401] width 251 height 557
drag, startPoint x: 1188, startPoint y: 490, endPoint x: 1168, endPoint y: 220, distance: 270.5
click at [1168, 220] on div at bounding box center [1153, 401] width 251 height 557
drag, startPoint x: 1171, startPoint y: 476, endPoint x: 1168, endPoint y: 217, distance: 258.8
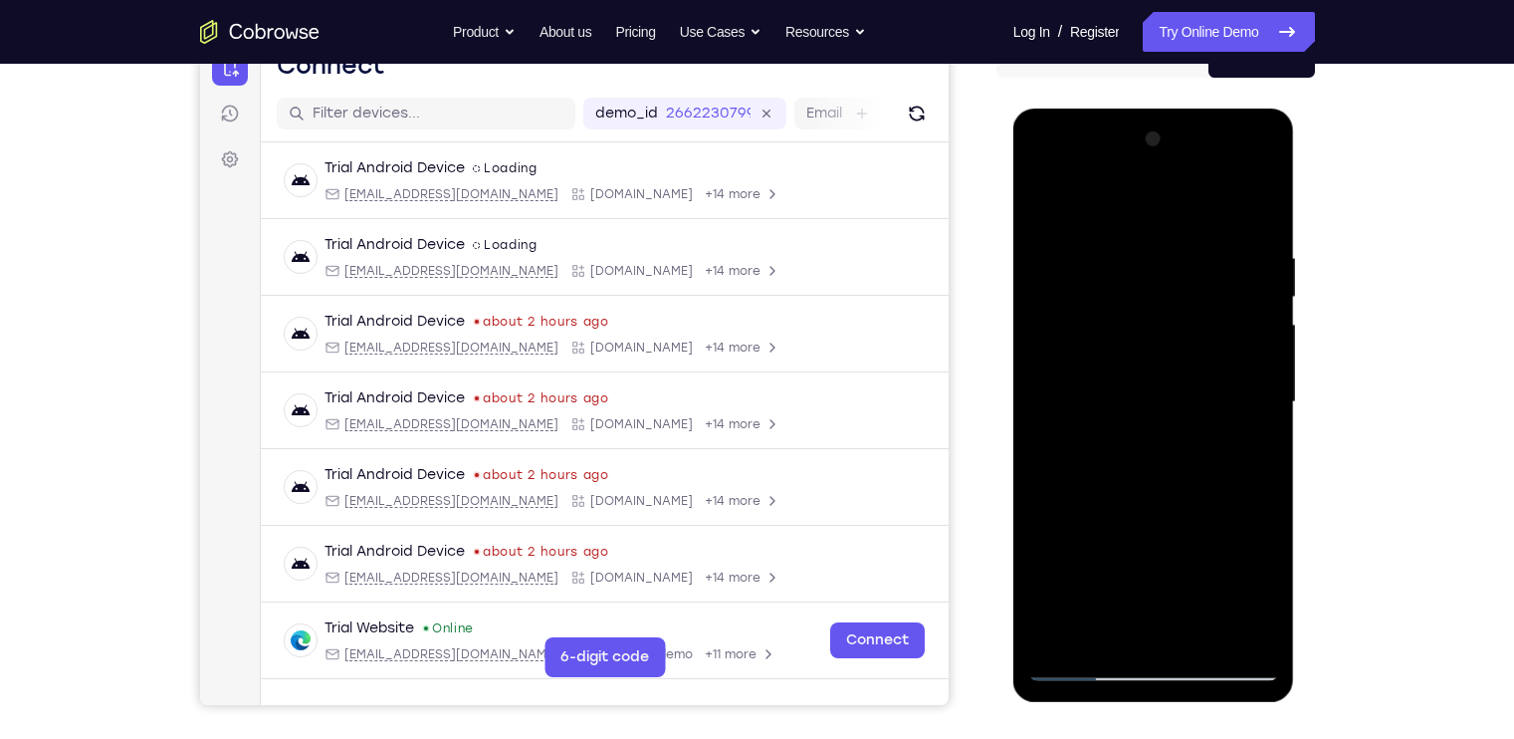
click at [1168, 217] on div at bounding box center [1153, 401] width 251 height 557
drag, startPoint x: 1179, startPoint y: 570, endPoint x: 1171, endPoint y: 310, distance: 260.9
click at [1171, 310] on div at bounding box center [1153, 401] width 251 height 557
drag, startPoint x: 1171, startPoint y: 433, endPoint x: 1191, endPoint y: 225, distance: 209.1
click at [1191, 225] on div at bounding box center [1153, 401] width 251 height 557
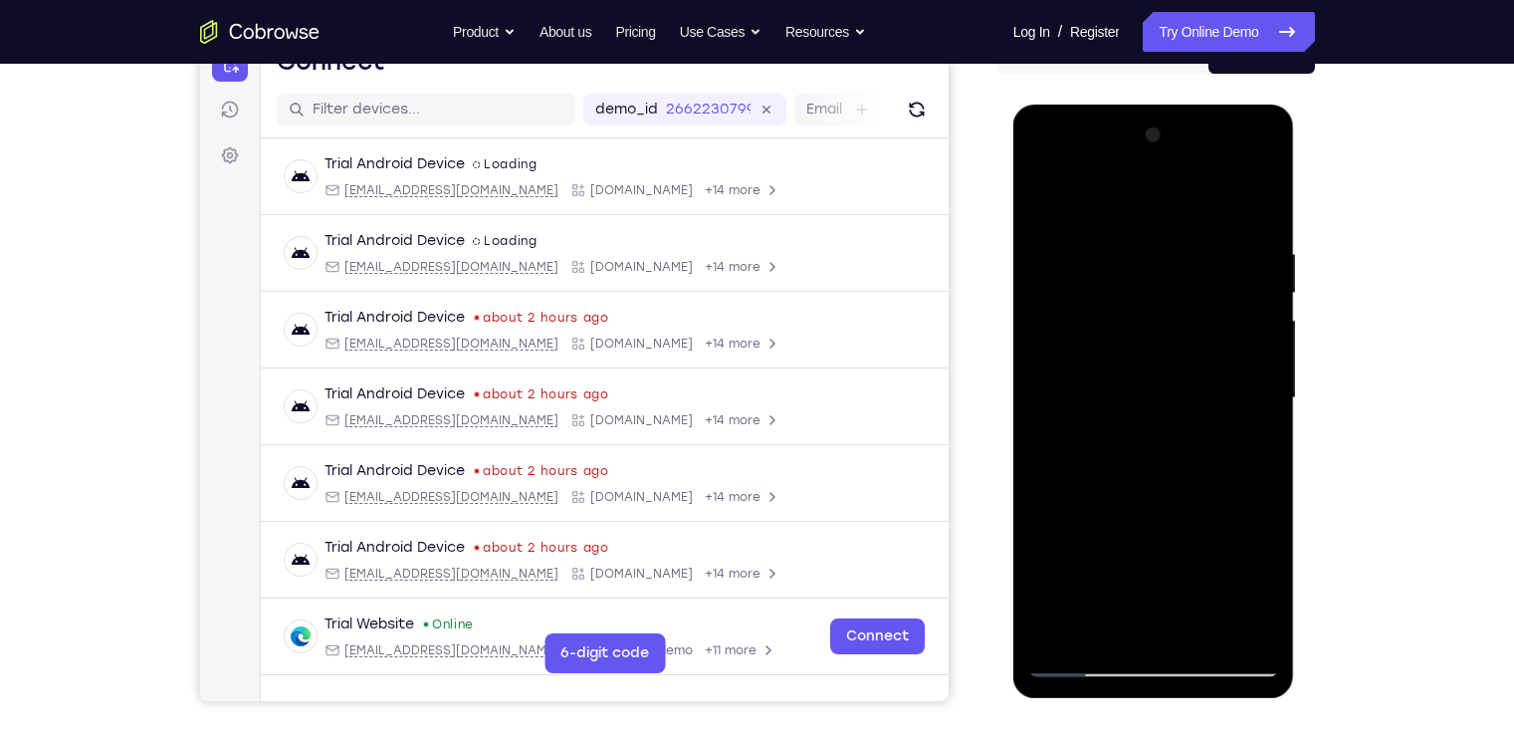
scroll to position [234, 0]
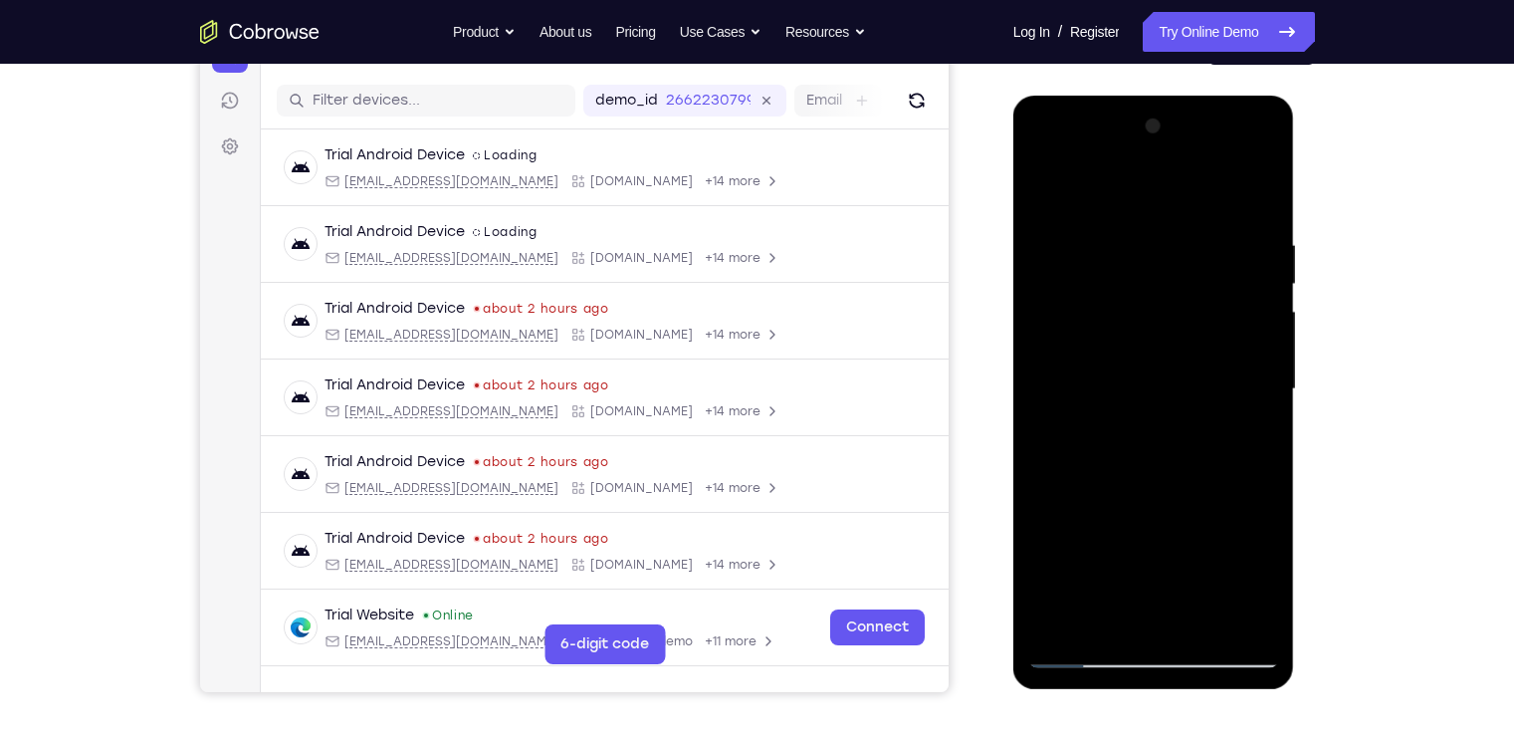
drag, startPoint x: 1229, startPoint y: 552, endPoint x: 1193, endPoint y: 277, distance: 278.0
click at [1193, 277] on div at bounding box center [1153, 388] width 251 height 557
drag, startPoint x: 1155, startPoint y: 465, endPoint x: 1134, endPoint y: 239, distance: 226.9
click at [1134, 239] on div at bounding box center [1153, 388] width 251 height 557
drag, startPoint x: 1190, startPoint y: 480, endPoint x: 1199, endPoint y: 197, distance: 282.8
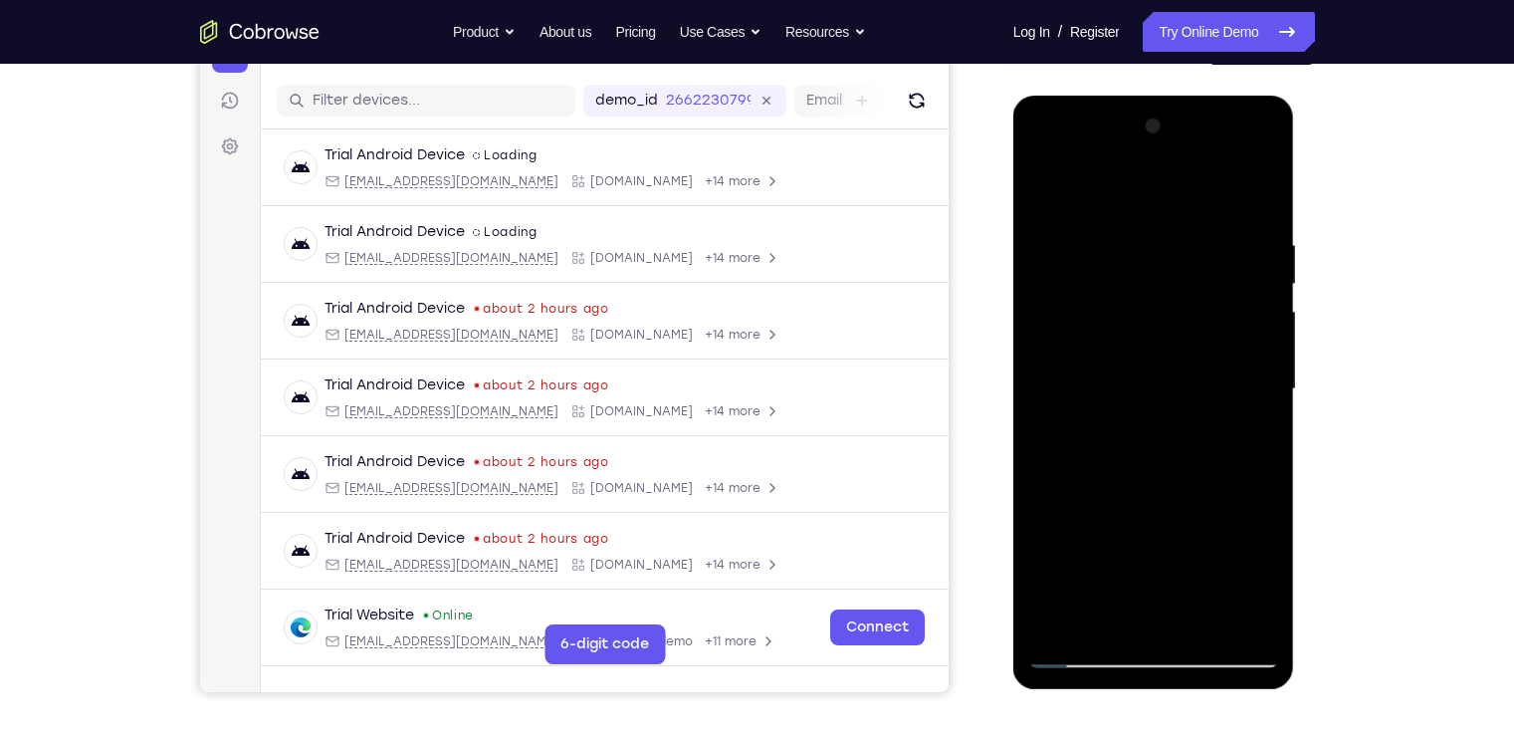
click at [1199, 197] on div at bounding box center [1153, 388] width 251 height 557
drag, startPoint x: 1175, startPoint y: 445, endPoint x: 1241, endPoint y: 147, distance: 304.8
click at [1241, 147] on div at bounding box center [1153, 388] width 251 height 557
click at [1259, 521] on div at bounding box center [1153, 388] width 251 height 557
click at [1149, 286] on div at bounding box center [1153, 388] width 251 height 557
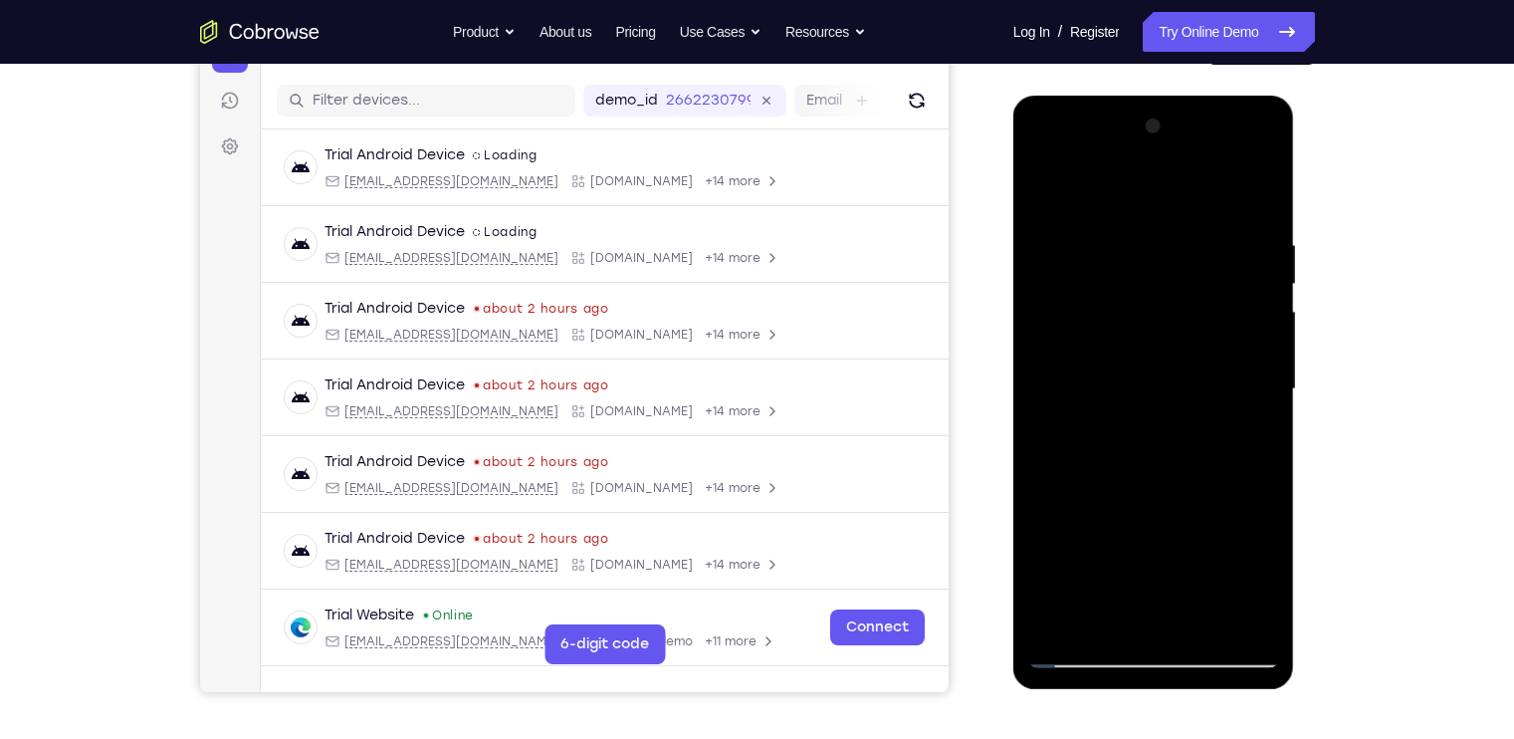
click at [1162, 610] on div at bounding box center [1153, 388] width 251 height 557
click at [1068, 619] on div at bounding box center [1153, 388] width 251 height 557
click at [1204, 615] on div at bounding box center [1153, 388] width 251 height 557
click at [1151, 350] on div at bounding box center [1153, 388] width 251 height 557
click at [1269, 182] on div at bounding box center [1153, 388] width 251 height 557
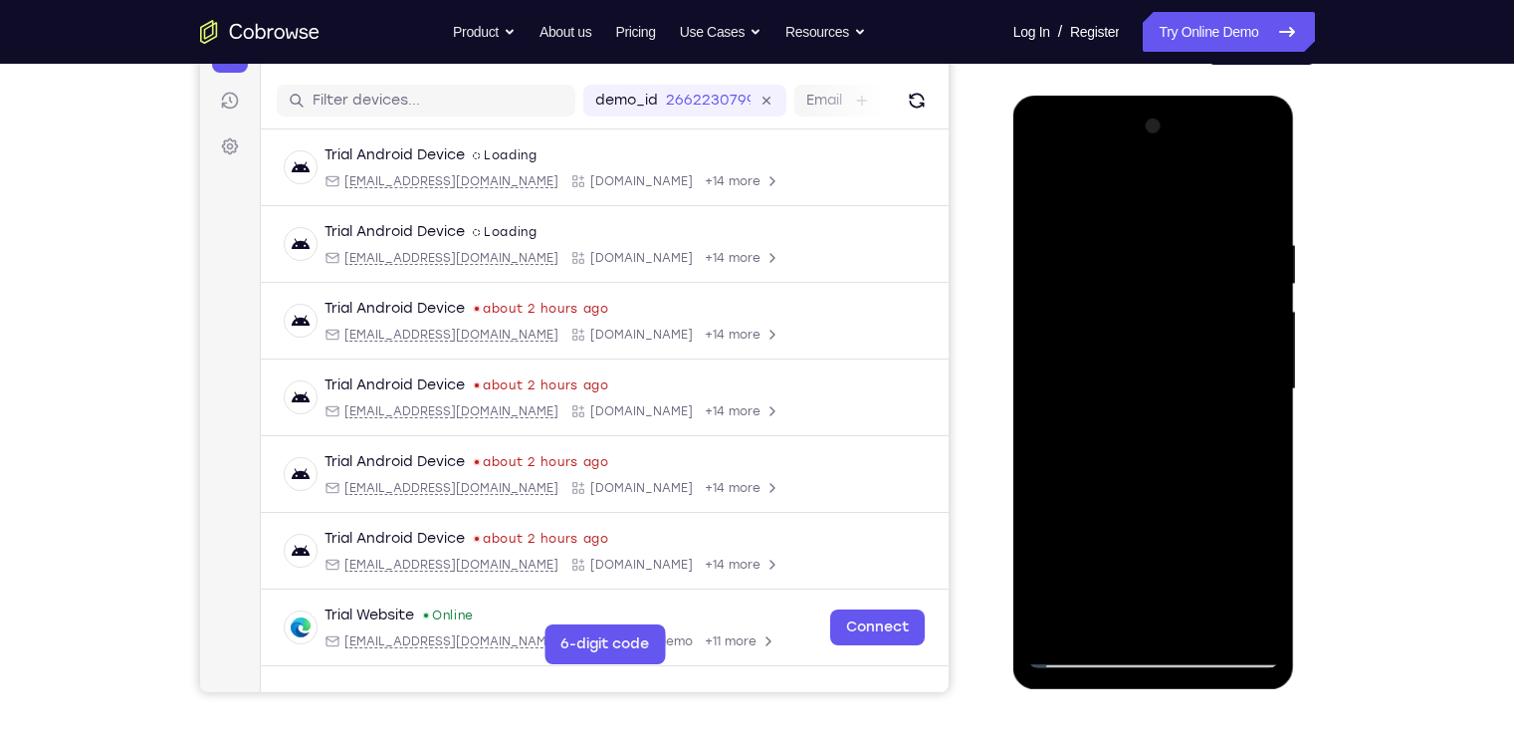
click at [1047, 191] on div at bounding box center [1153, 388] width 251 height 557
click at [1262, 146] on div at bounding box center [1153, 388] width 251 height 557
click at [1188, 546] on div at bounding box center [1153, 388] width 251 height 557
drag, startPoint x: 1063, startPoint y: 273, endPoint x: 1098, endPoint y: 597, distance: 326.3
click at [1098, 597] on div at bounding box center [1153, 388] width 251 height 557
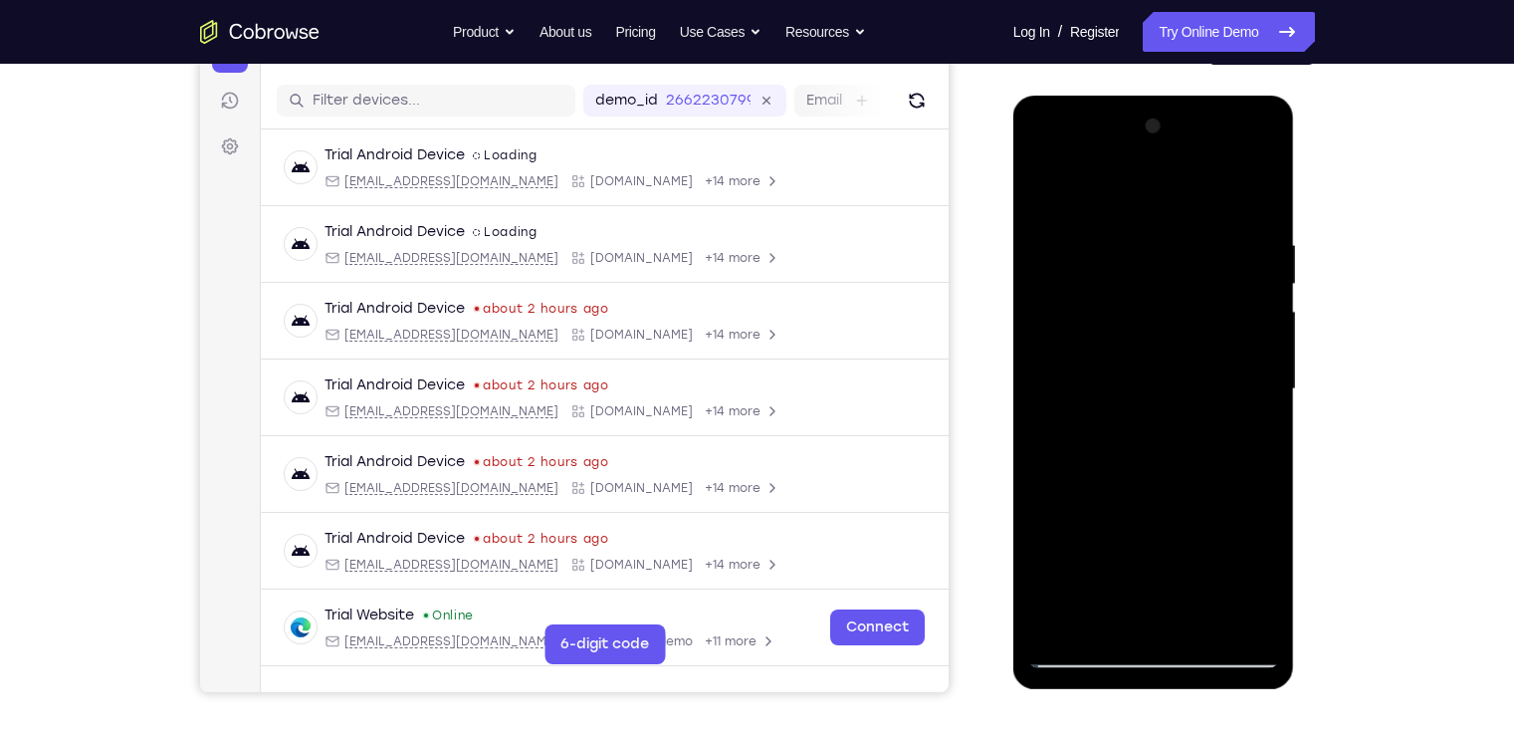
drag, startPoint x: 1103, startPoint y: 245, endPoint x: 1129, endPoint y: 458, distance: 214.6
click at [1129, 458] on div at bounding box center [1153, 388] width 251 height 557
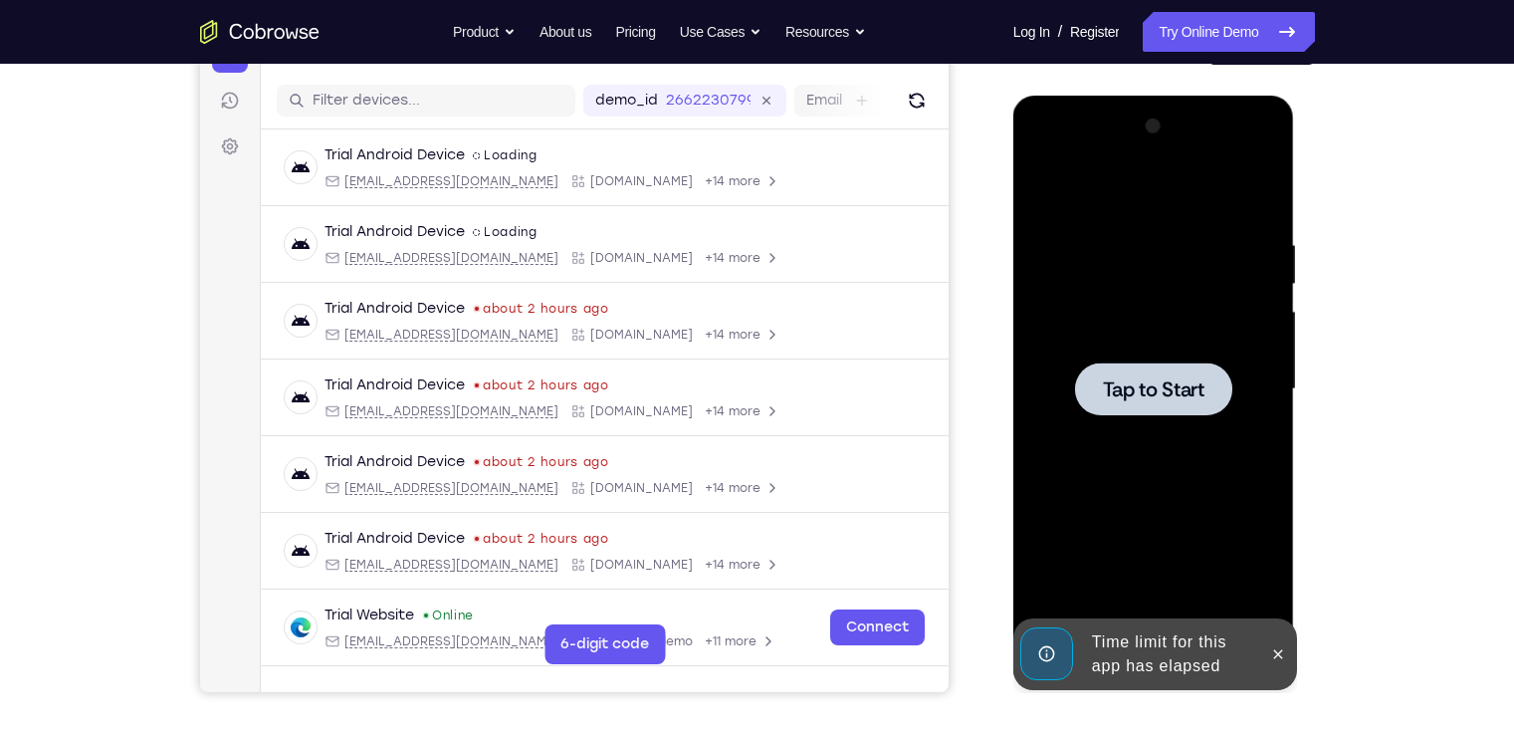
click at [1209, 393] on div at bounding box center [1153, 388] width 157 height 53
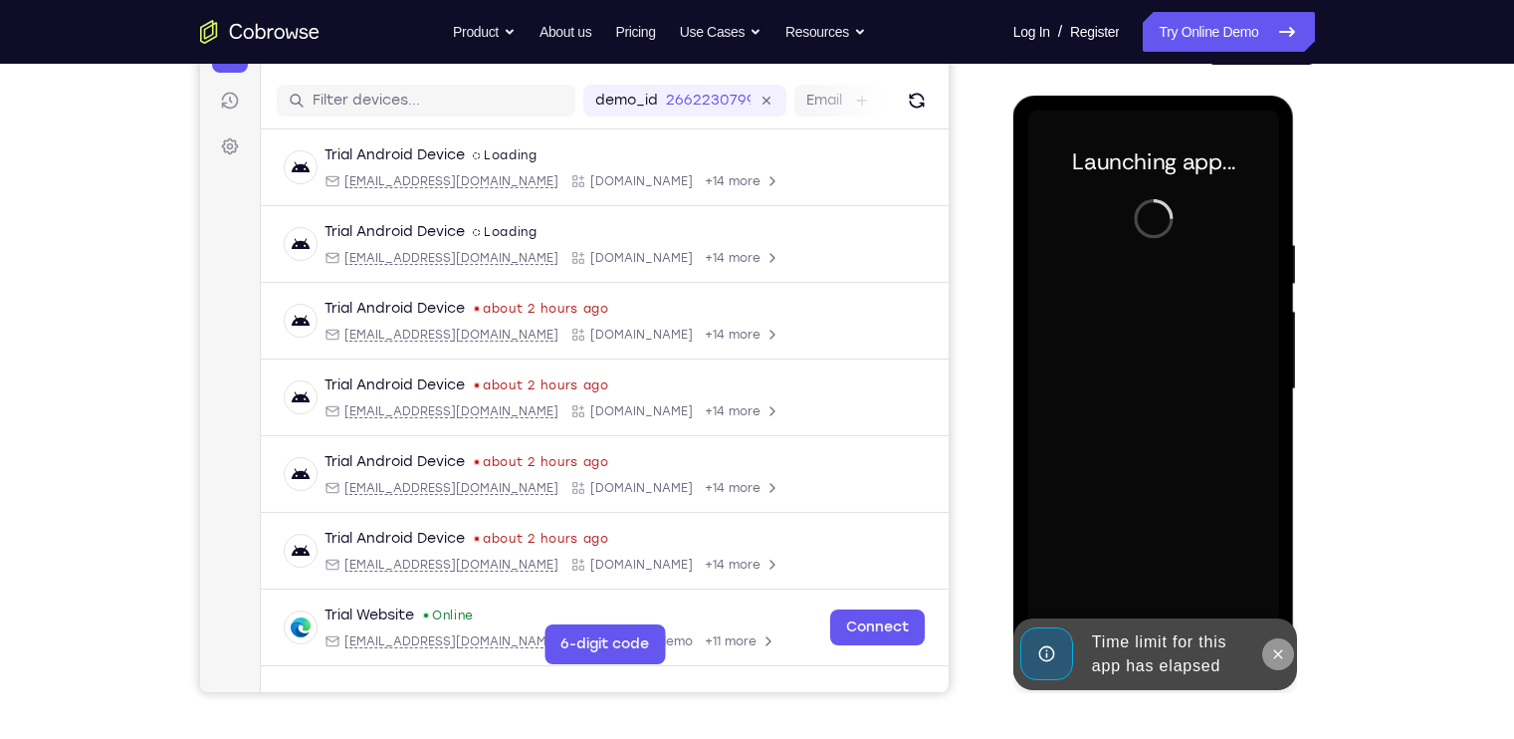
click at [1275, 655] on icon at bounding box center [1278, 654] width 16 height 16
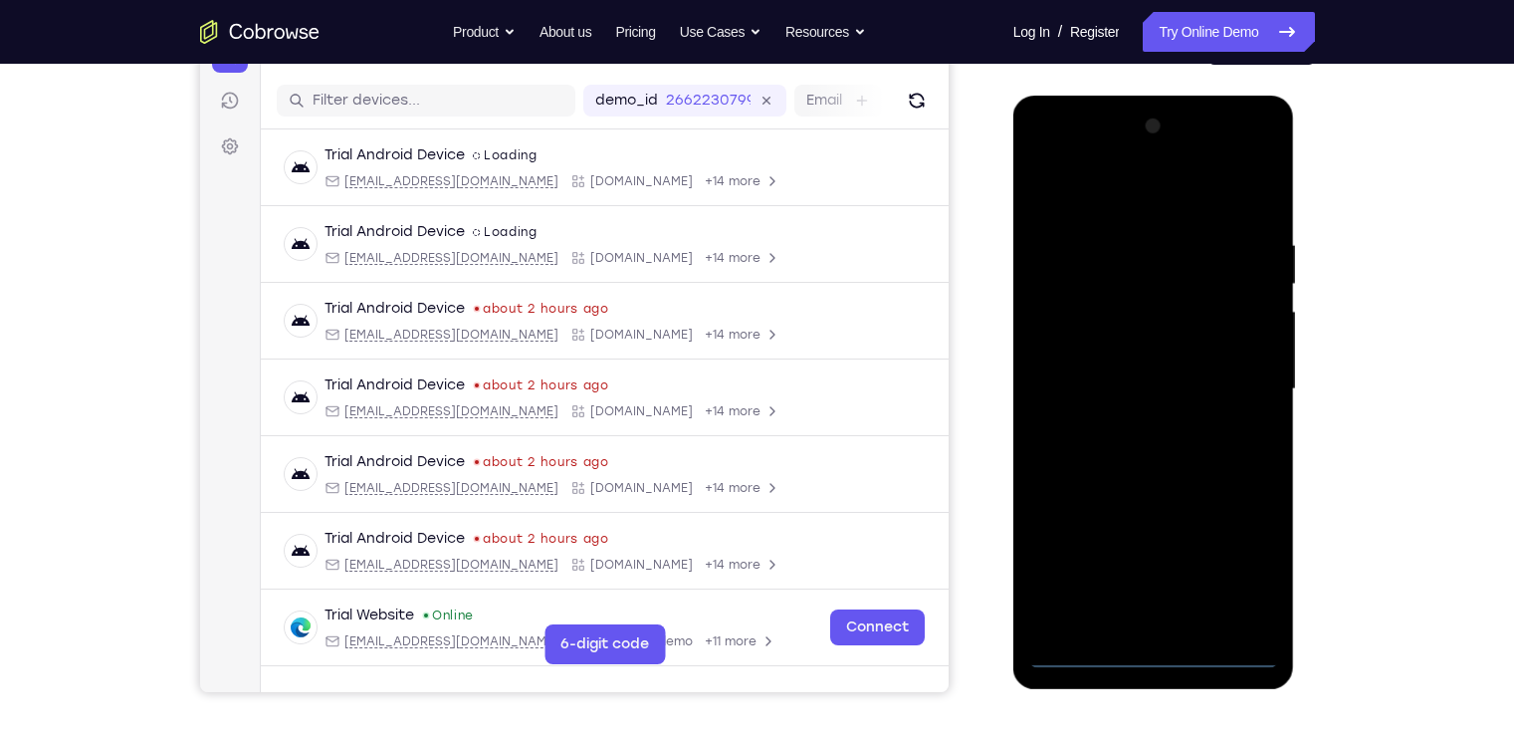
click at [1169, 649] on div at bounding box center [1153, 388] width 251 height 557
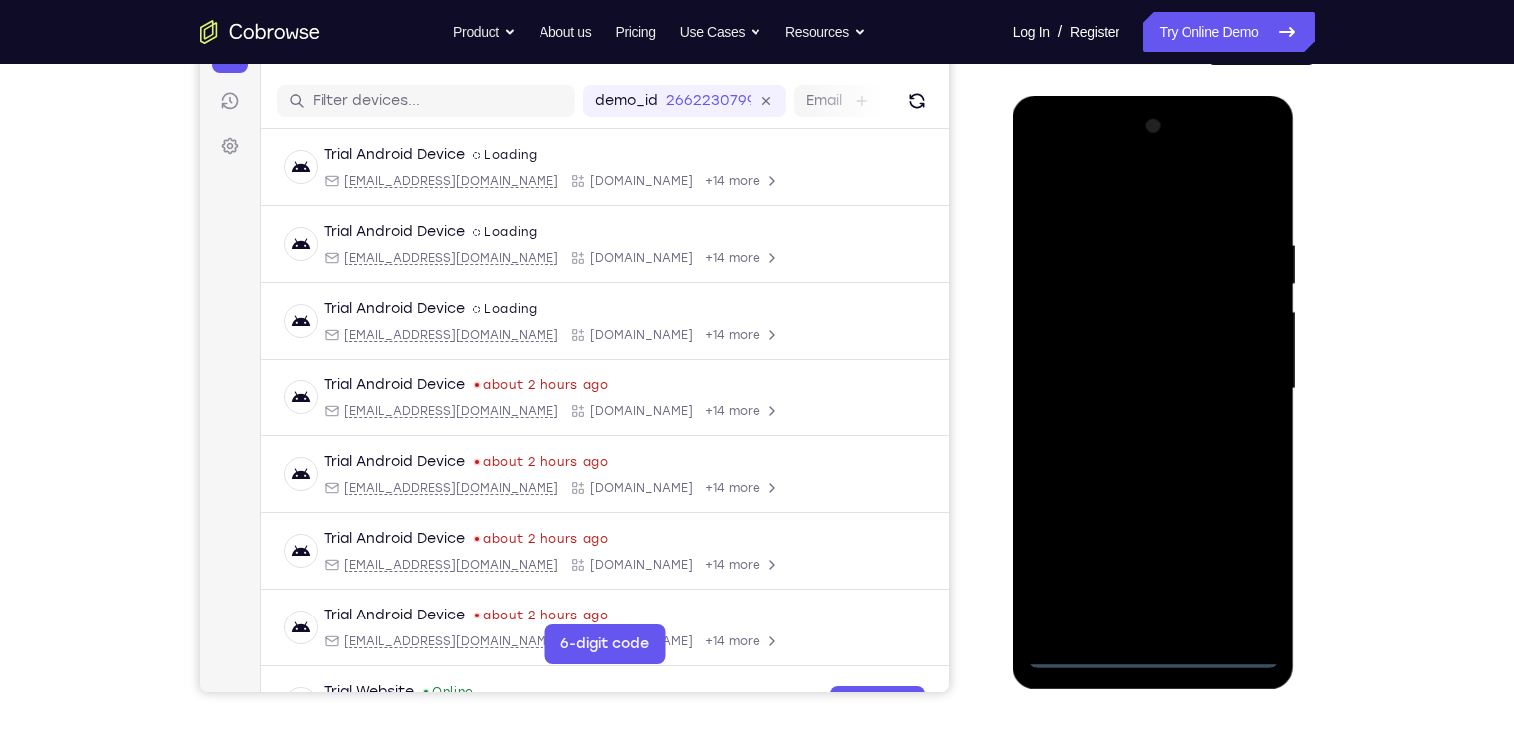
click at [1257, 567] on div at bounding box center [1153, 388] width 251 height 557
click at [1166, 208] on div at bounding box center [1153, 388] width 251 height 557
click at [1245, 396] on div at bounding box center [1153, 388] width 251 height 557
click at [1140, 423] on div at bounding box center [1153, 388] width 251 height 557
click at [1164, 366] on div at bounding box center [1153, 388] width 251 height 557
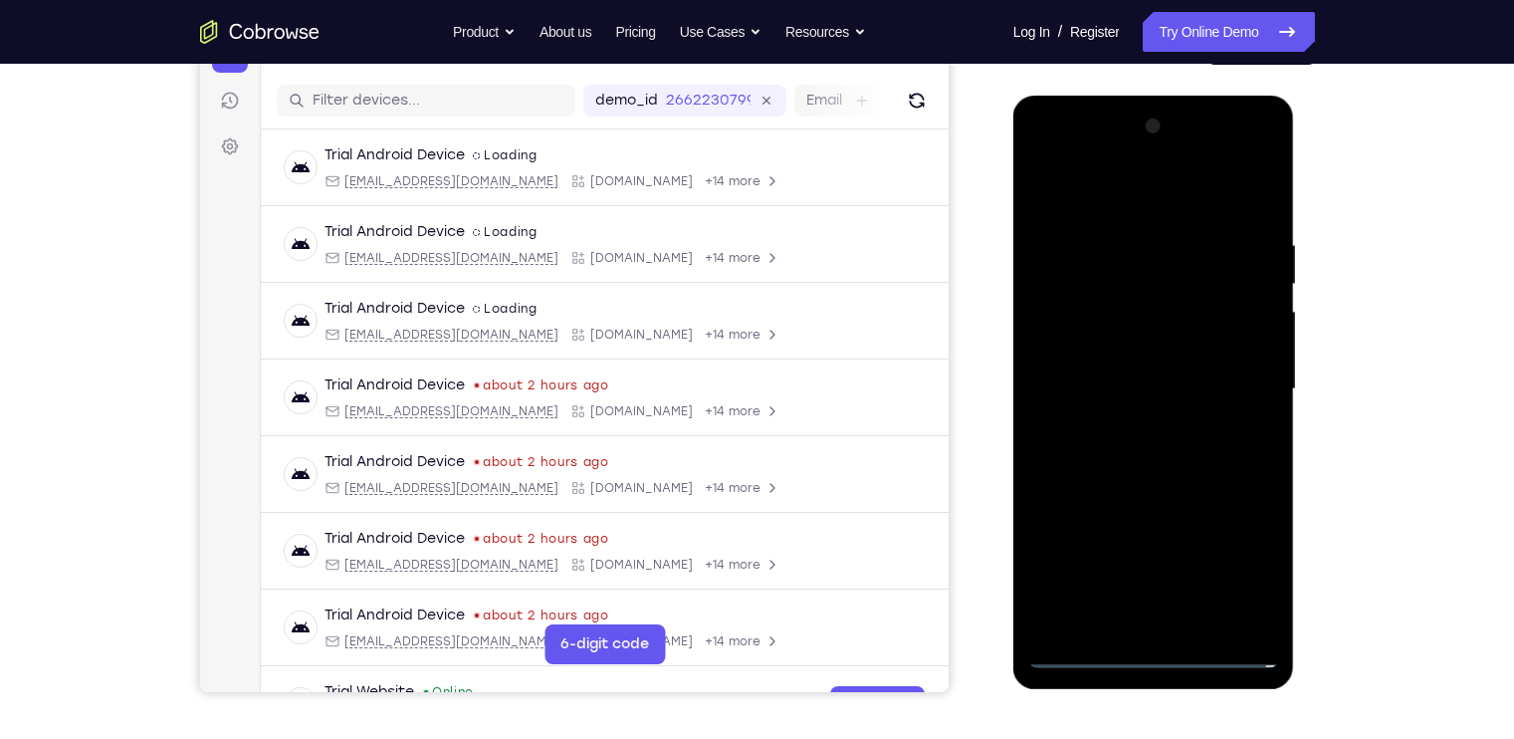
click at [1158, 353] on div at bounding box center [1153, 388] width 251 height 557
click at [1193, 386] on div at bounding box center [1153, 388] width 251 height 557
click at [1232, 463] on div at bounding box center [1153, 388] width 251 height 557
drag, startPoint x: 218, startPoint y: 347, endPoint x: 1370, endPoint y: 278, distance: 1153.7
click at [1370, 278] on div "Your Support Agent Your Customer Web iOS Android Next Steps We’d be happy to gi…" at bounding box center [757, 486] width 1274 height 1313
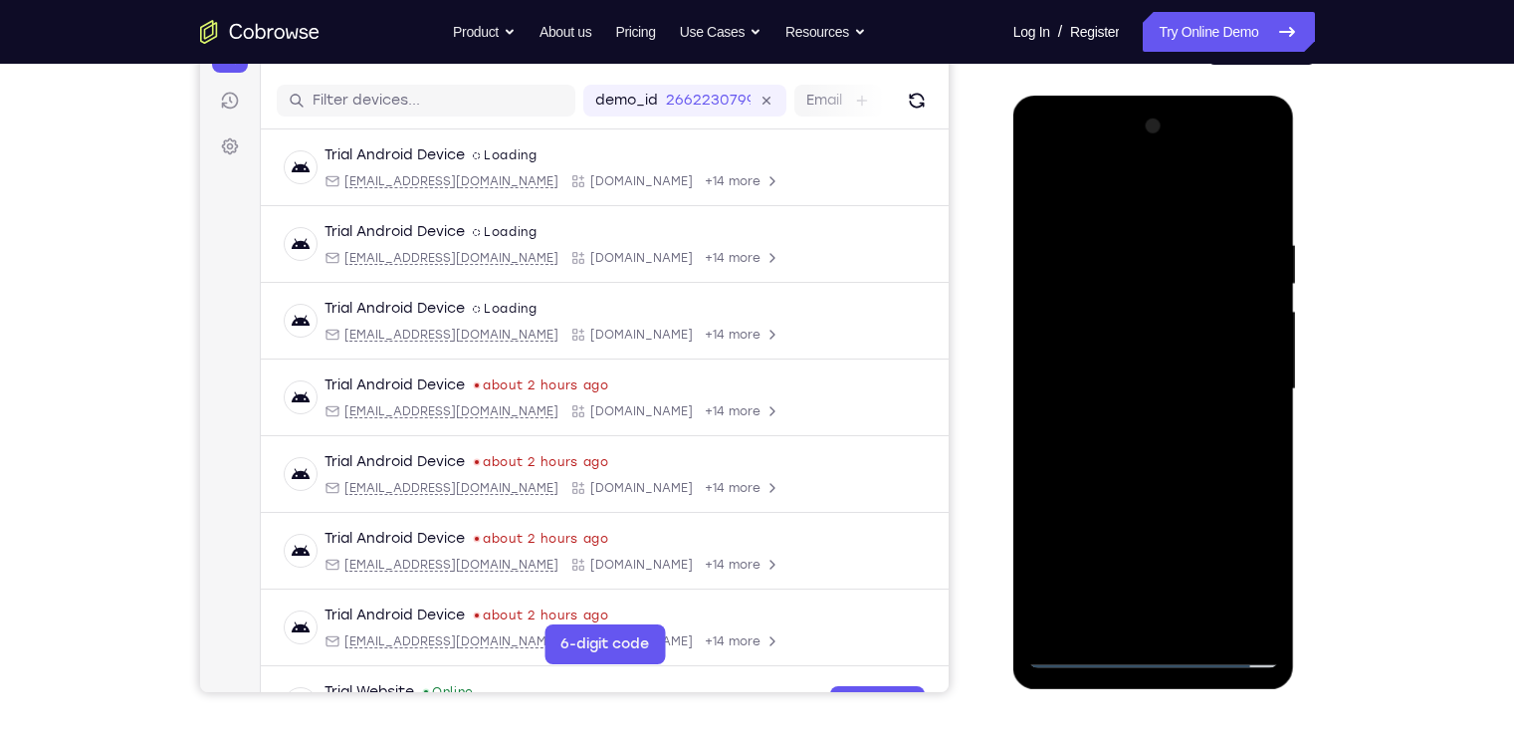
click at [1258, 232] on div at bounding box center [1153, 388] width 251 height 557
drag, startPoint x: 1202, startPoint y: 604, endPoint x: 1111, endPoint y: 623, distance: 93.5
click at [1111, 623] on div at bounding box center [1153, 388] width 251 height 557
click at [1086, 652] on div at bounding box center [1153, 388] width 251 height 557
click at [1240, 151] on div at bounding box center [1153, 388] width 251 height 557
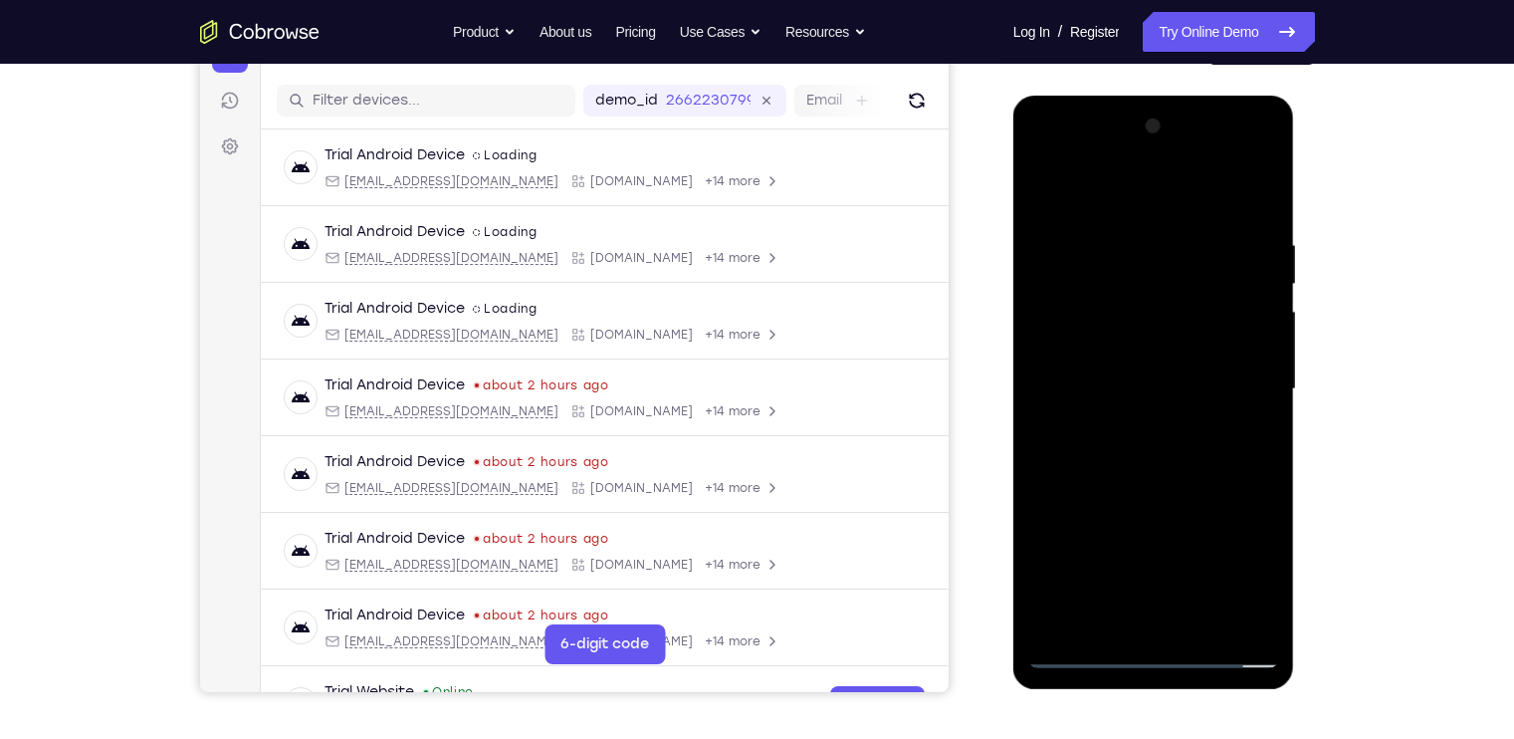
click at [1044, 155] on div at bounding box center [1153, 388] width 251 height 557
click at [1055, 333] on div at bounding box center [1153, 388] width 251 height 557
click at [1271, 207] on div at bounding box center [1153, 388] width 251 height 557
click at [1122, 221] on div at bounding box center [1153, 388] width 251 height 557
click at [1226, 606] on div at bounding box center [1153, 388] width 251 height 557
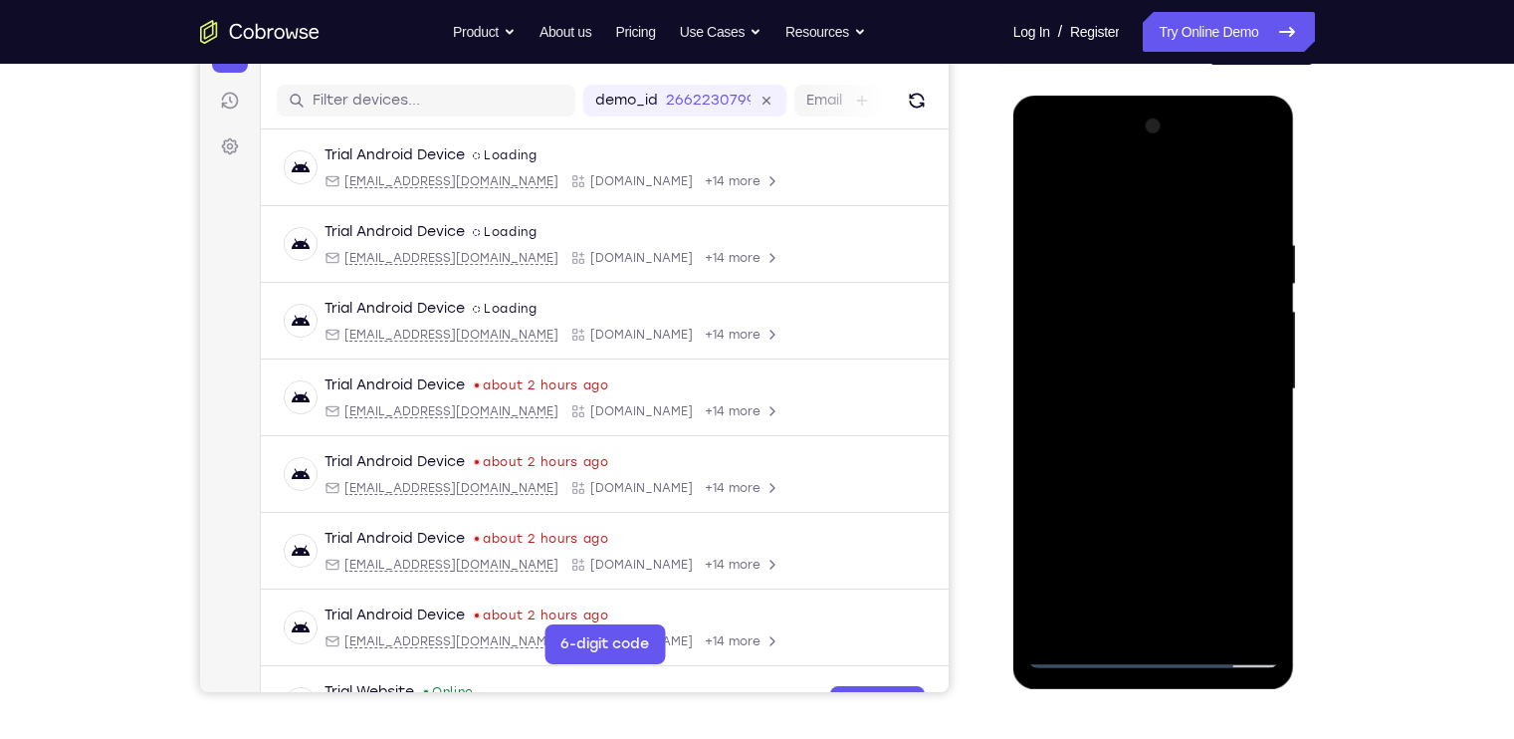
click at [1254, 200] on div at bounding box center [1153, 388] width 251 height 557
click at [1207, 617] on div at bounding box center [1153, 388] width 251 height 557
click at [1179, 500] on div at bounding box center [1153, 388] width 251 height 557
click at [1136, 352] on div at bounding box center [1153, 388] width 251 height 557
click at [1263, 157] on div at bounding box center [1153, 388] width 251 height 557
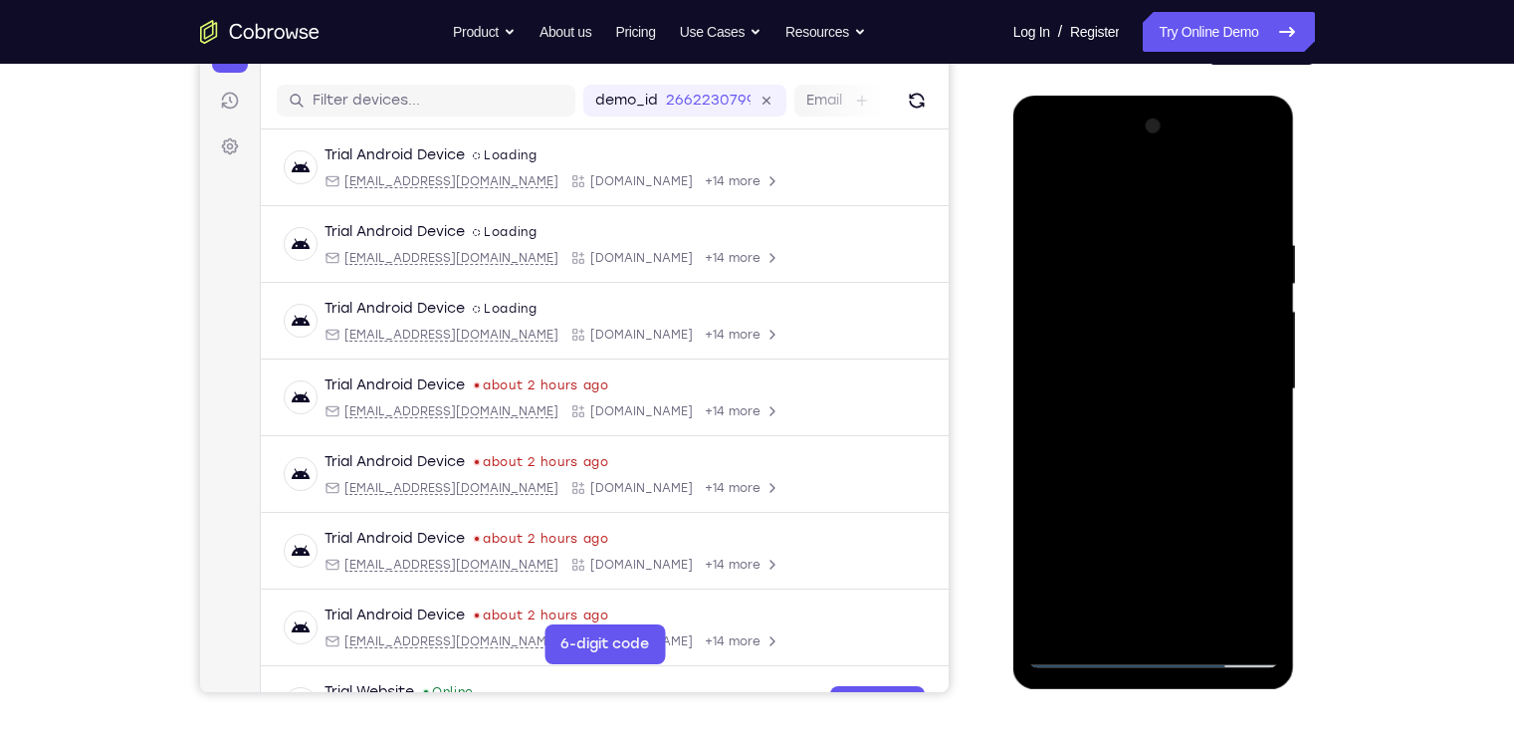
click at [1208, 538] on div at bounding box center [1153, 388] width 251 height 557
drag, startPoint x: 1102, startPoint y: 324, endPoint x: 1078, endPoint y: 439, distance: 116.9
click at [1078, 439] on div at bounding box center [1153, 388] width 251 height 557
click at [1251, 179] on div at bounding box center [1153, 388] width 251 height 557
click at [1241, 421] on div at bounding box center [1153, 388] width 251 height 557
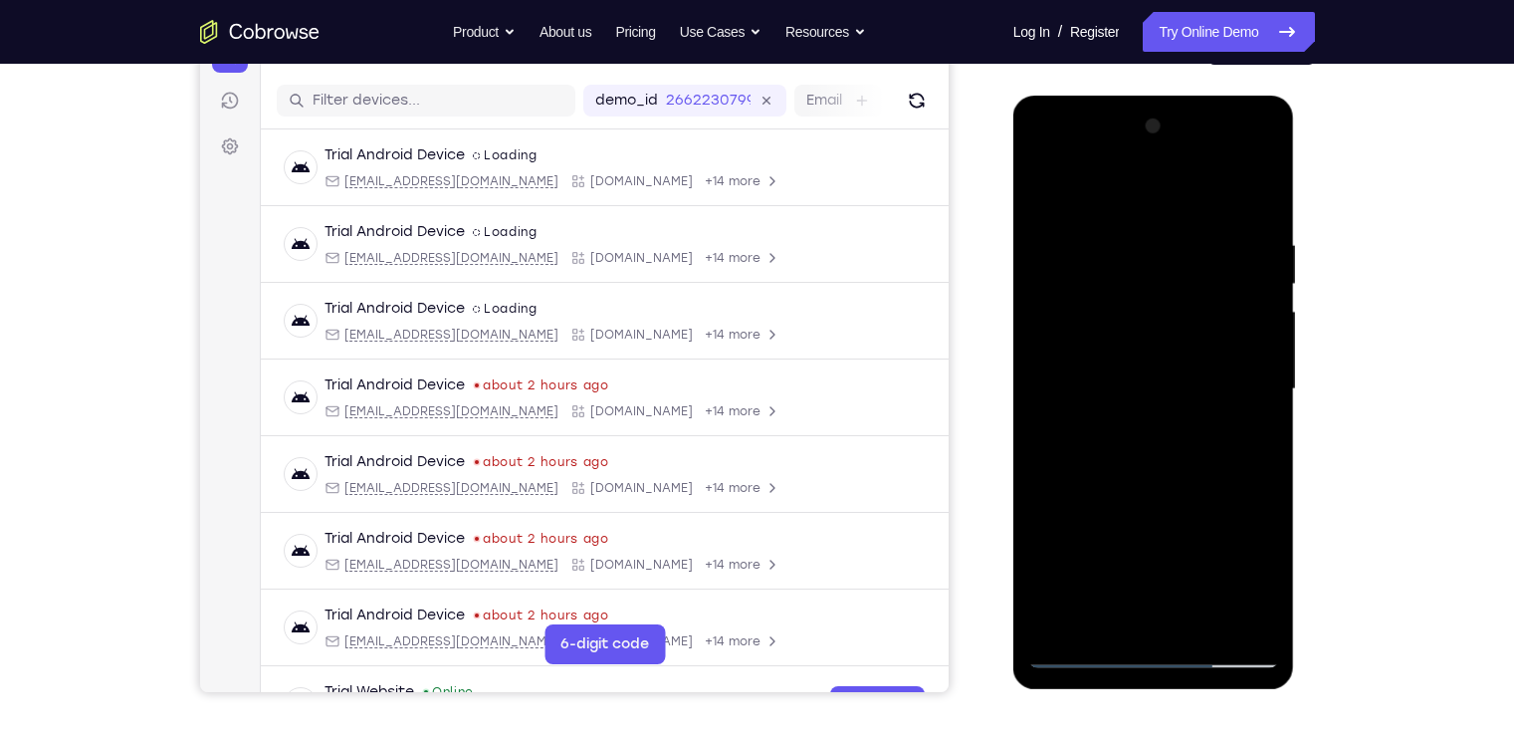
click at [1171, 380] on div at bounding box center [1153, 388] width 251 height 557
click at [1268, 150] on div at bounding box center [1153, 388] width 251 height 557
click at [1187, 537] on div at bounding box center [1153, 388] width 251 height 557
click at [1242, 446] on div at bounding box center [1153, 388] width 251 height 557
click at [1076, 651] on div at bounding box center [1153, 388] width 251 height 557
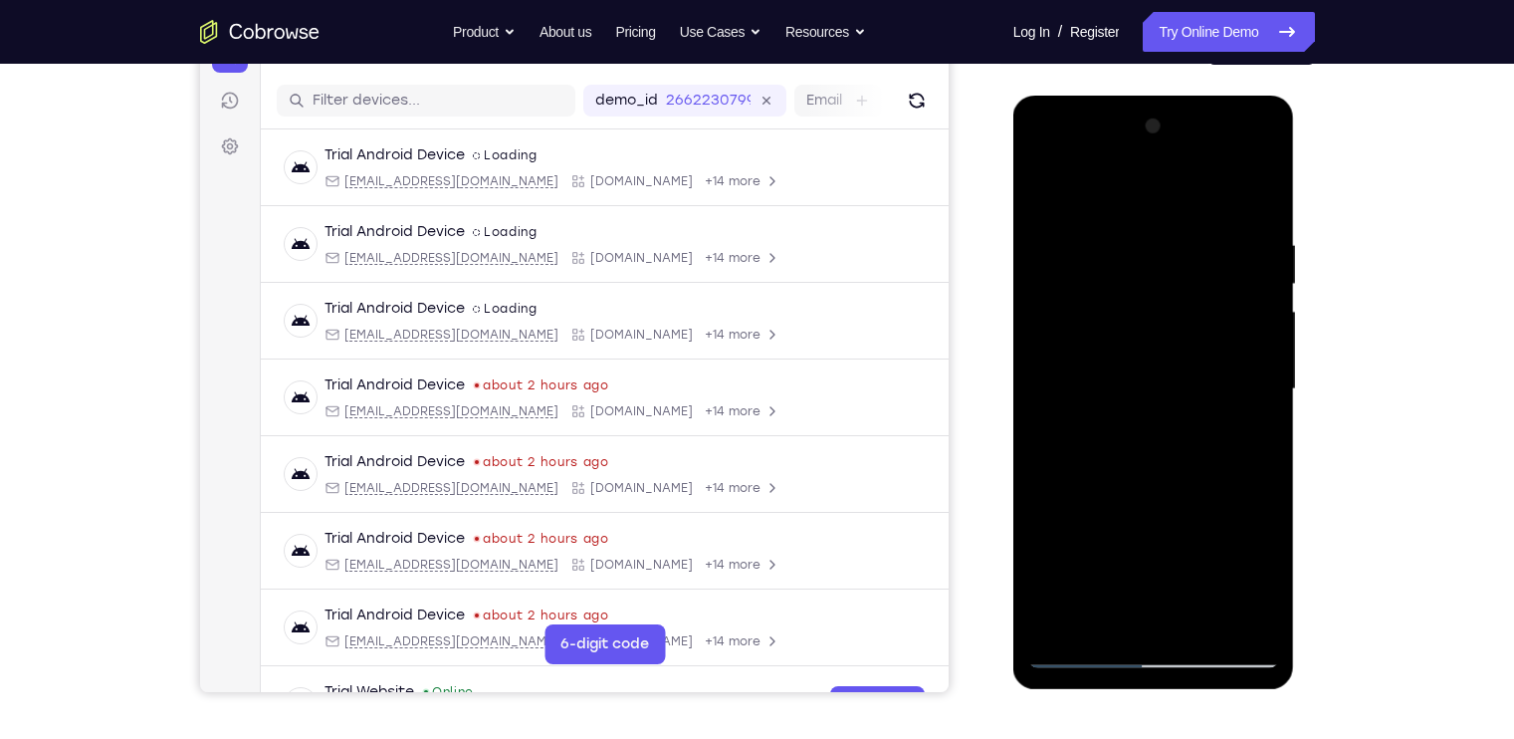
drag, startPoint x: 1221, startPoint y: 594, endPoint x: 1170, endPoint y: 411, distance: 190.3
click at [1170, 411] on div at bounding box center [1153, 388] width 251 height 557
drag, startPoint x: 1190, startPoint y: 274, endPoint x: 1177, endPoint y: 501, distance: 227.3
click at [1177, 501] on div at bounding box center [1153, 388] width 251 height 557
drag, startPoint x: 1176, startPoint y: 327, endPoint x: 1164, endPoint y: 502, distance: 174.7
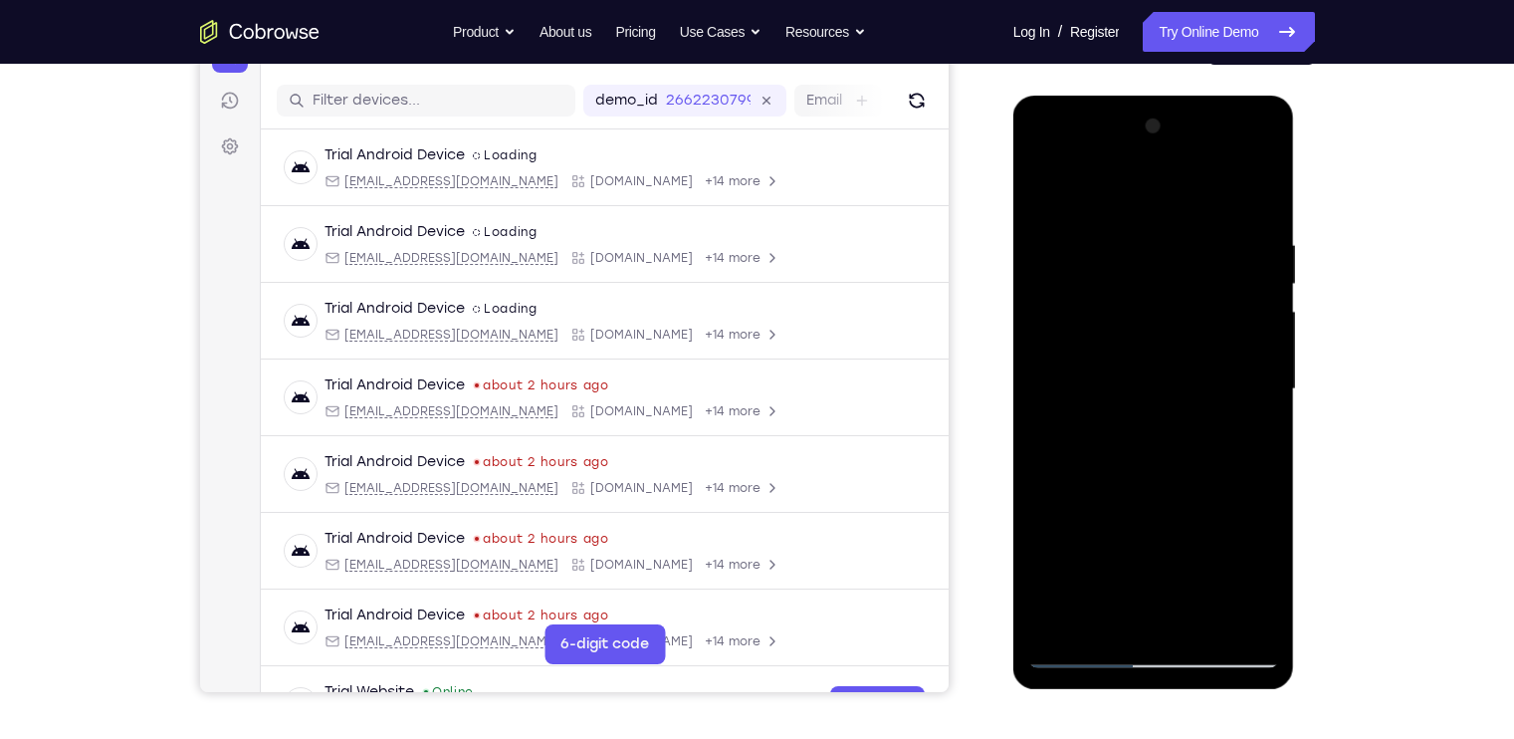
click at [1164, 502] on div at bounding box center [1153, 388] width 251 height 557
drag, startPoint x: 1212, startPoint y: 320, endPoint x: 1203, endPoint y: 67, distance: 254.0
click at [1203, 96] on html "Online web based iOS Simulators and Android Emulators. Run iPhone, iPad, Mobile…" at bounding box center [1155, 394] width 284 height 597
drag, startPoint x: 1232, startPoint y: 532, endPoint x: 1200, endPoint y: 297, distance: 237.0
click at [1200, 297] on div at bounding box center [1153, 388] width 251 height 557
